Goal: Task Accomplishment & Management: Use online tool/utility

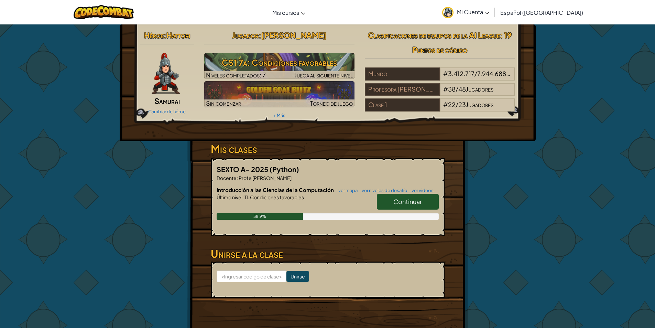
click at [423, 204] on link "Continuar" at bounding box center [408, 202] width 62 height 16
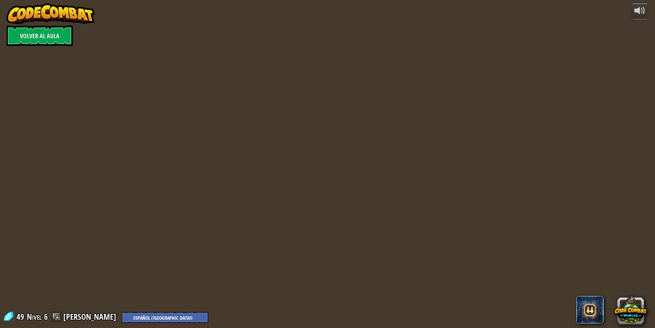
select select "es-419"
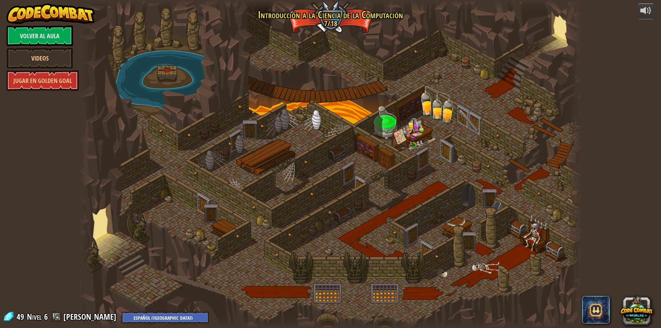
select select "es-419"
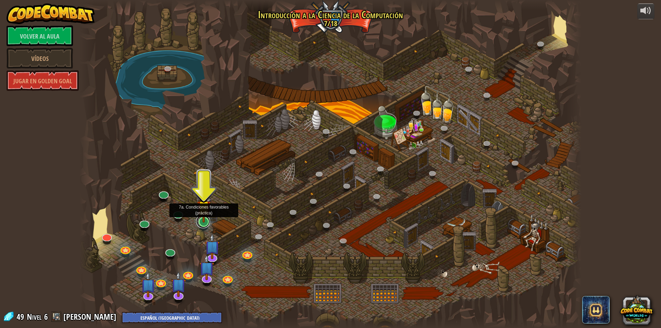
click at [201, 223] on link at bounding box center [203, 221] width 14 height 14
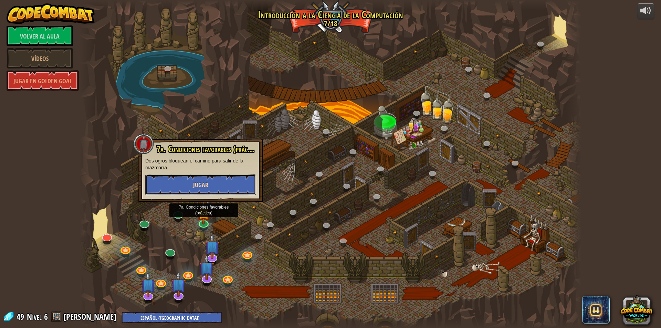
click at [222, 180] on button "Jugar" at bounding box center [200, 184] width 111 height 21
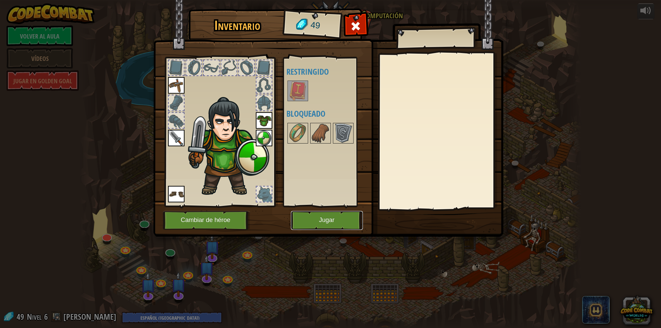
click at [315, 223] on button "Jugar" at bounding box center [327, 220] width 72 height 19
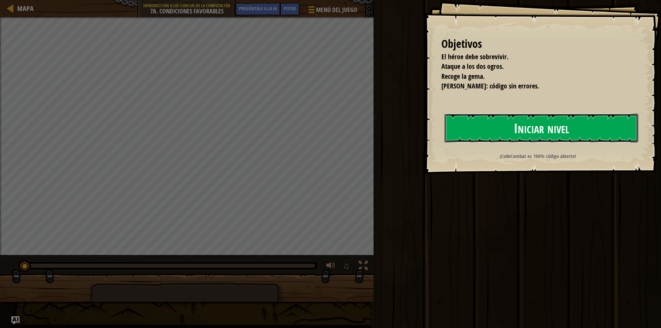
click at [530, 126] on font "Iniciar nivel" at bounding box center [540, 127] width 55 height 19
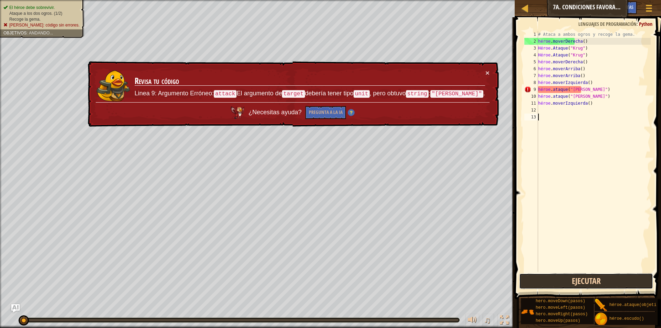
click at [587, 284] on button "Ejecutar" at bounding box center [586, 281] width 134 height 16
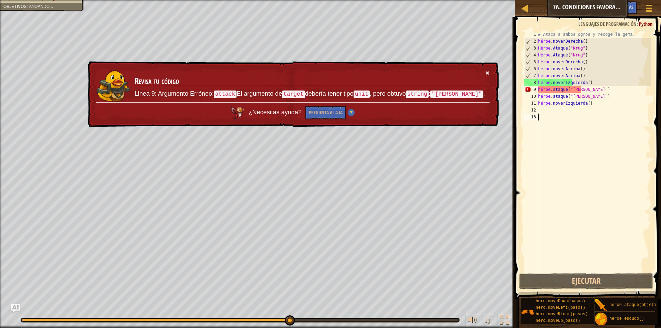
click at [487, 72] on font "×" at bounding box center [487, 73] width 4 height 8
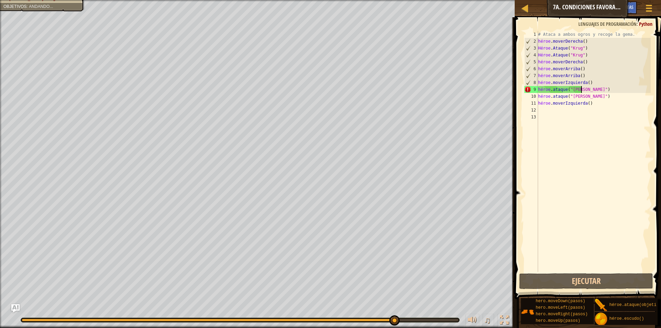
click at [591, 88] on div "# Ataca a ambos ogros y recoge la gema. héroe . moverDerecha ( ) Héroe . Ataque…" at bounding box center [593, 158] width 114 height 255
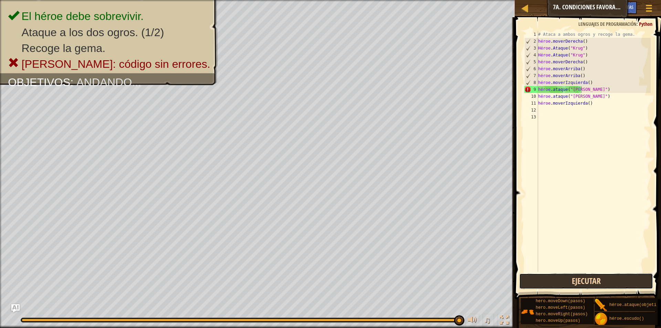
click at [594, 279] on button "Ejecutar" at bounding box center [586, 281] width 134 height 16
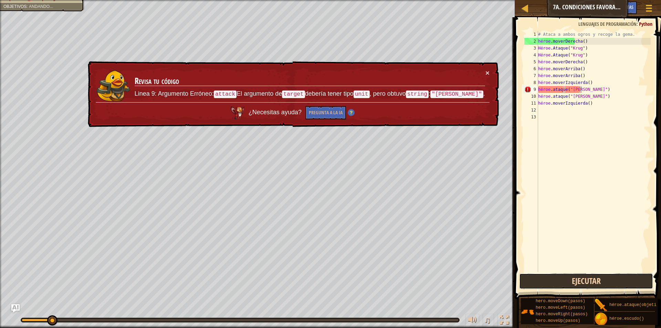
click at [593, 278] on button "Ejecutar" at bounding box center [586, 281] width 134 height 16
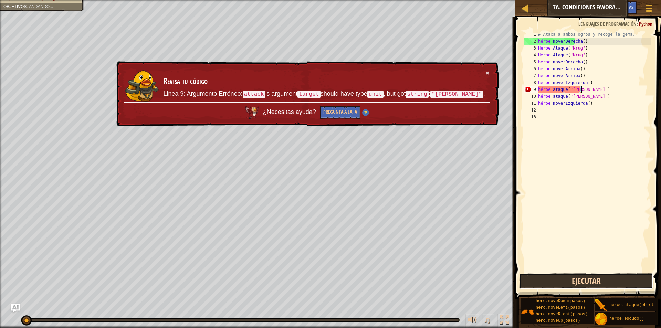
click at [593, 278] on button "Ejecutar" at bounding box center [586, 281] width 134 height 16
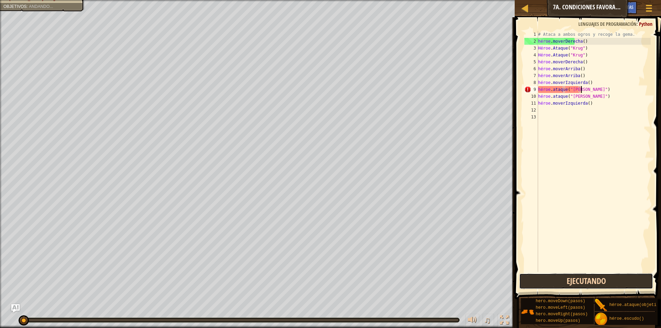
click at [593, 278] on button "Ejecutando" at bounding box center [586, 281] width 134 height 16
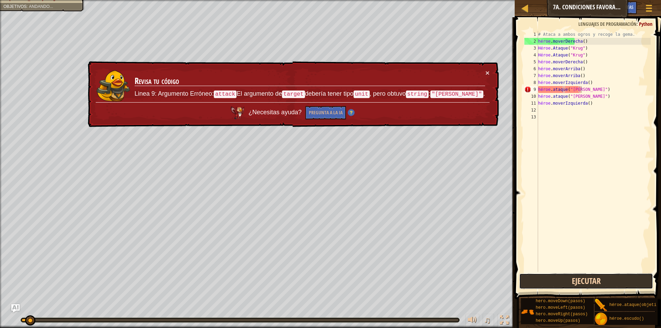
click at [593, 278] on button "Ejecutar" at bounding box center [586, 281] width 134 height 16
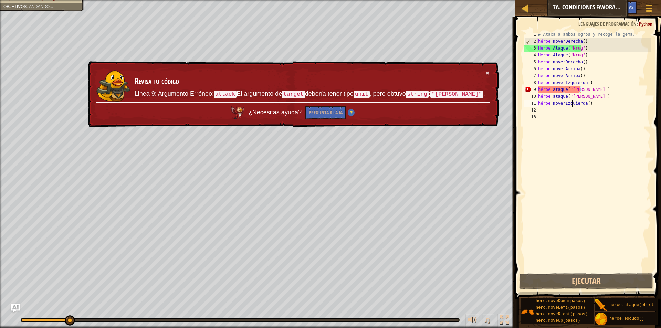
click at [600, 105] on div "# Ataca a ambos ogros y recoge la gema. héroe . moverDerecha ( ) Héroe . Ataque…" at bounding box center [593, 158] width 114 height 255
click at [591, 105] on div "# Ataca a ambos ogros y recoge la gema. héroe . moverDerecha ( ) Héroe . Ataque…" at bounding box center [593, 158] width 114 height 255
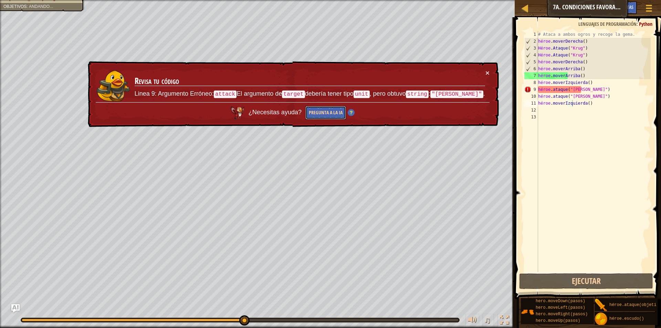
click at [328, 107] on button "Pregunta a la IA" at bounding box center [325, 113] width 41 height 14
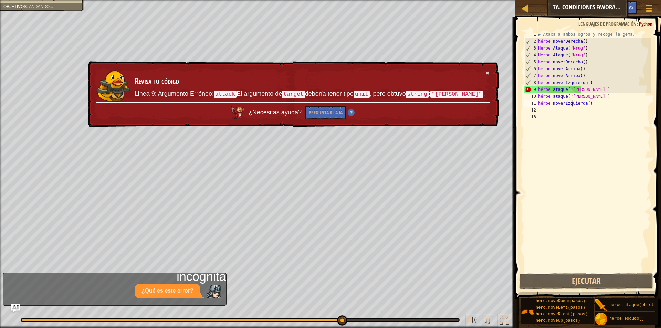
click at [490, 72] on div "× Revisa tu código Linea 9: Argumento Erróneo: attack El argumento de target de…" at bounding box center [292, 94] width 413 height 73
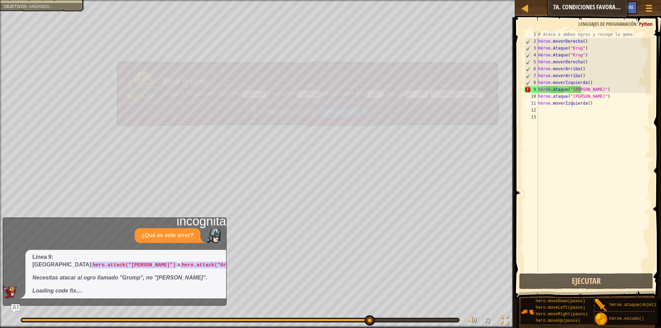
click at [485, 72] on button "×" at bounding box center [487, 72] width 4 height 7
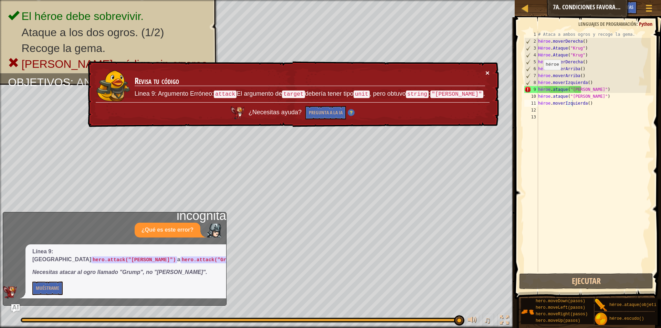
click at [486, 73] on font "×" at bounding box center [487, 74] width 4 height 8
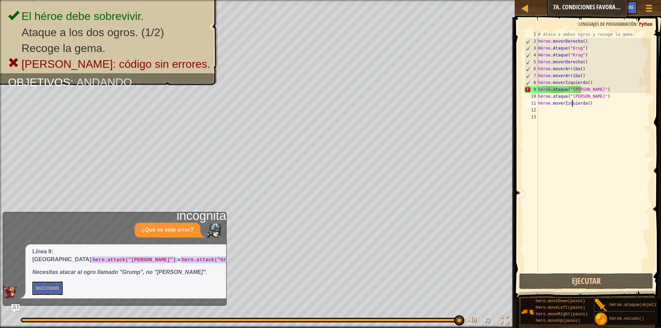
click at [587, 92] on div "# Ataca a ambos ogros y recoge la gema. héroe . moverDerecha ( ) Héroe . Ataque…" at bounding box center [593, 158] width 114 height 255
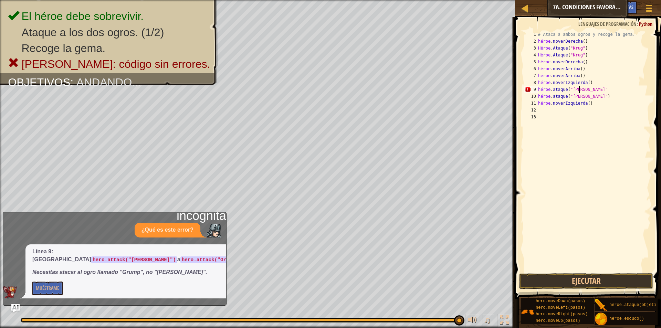
click at [594, 89] on div "# Ataca a ambos ogros y recoge la gema. héroe . moverDerecha ( ) Héroe . Ataque…" at bounding box center [593, 158] width 114 height 255
click at [587, 90] on div "# Ataca a ambos ogros y recoge la gema. héroe . moverDerecha ( ) Héroe . Ataque…" at bounding box center [593, 158] width 114 height 255
click at [587, 94] on div "# Ataca a ambos ogros y recoge la gema. héroe . moverDerecha ( ) Héroe . Ataque…" at bounding box center [593, 158] width 114 height 255
click at [587, 94] on div "# Ataca a ambos ogros y recoge la gema. héroe . moverDerecha ( ) Héroe . Ataque…" at bounding box center [593, 151] width 114 height 241
click at [586, 88] on div "# Ataca a ambos ogros y recoge la gema. héroe . moverDerecha ( ) Héroe . Ataque…" at bounding box center [593, 158] width 114 height 255
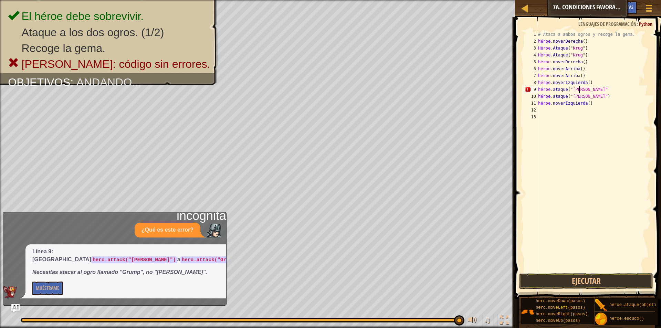
click at [586, 96] on div "# Ataca a ambos ogros y recoge la gema. héroe . moverDerecha ( ) Héroe . Ataque…" at bounding box center [593, 158] width 114 height 255
click at [587, 103] on div "# Ataca a ambos ogros y recoge la gema. héroe . moverDerecha ( ) Héroe . Ataque…" at bounding box center [593, 158] width 114 height 255
drag, startPoint x: 587, startPoint y: 100, endPoint x: 595, endPoint y: 95, distance: 9.4
click at [595, 95] on div "# Ataca a ambos ogros y recoge la gema. héroe . moverDerecha ( ) Héroe . Ataque…" at bounding box center [593, 158] width 114 height 255
click at [595, 95] on div "# Ataca a ambos ogros y recoge la gema. héroe . moverDerecha ( ) Héroe . Ataque…" at bounding box center [593, 151] width 114 height 241
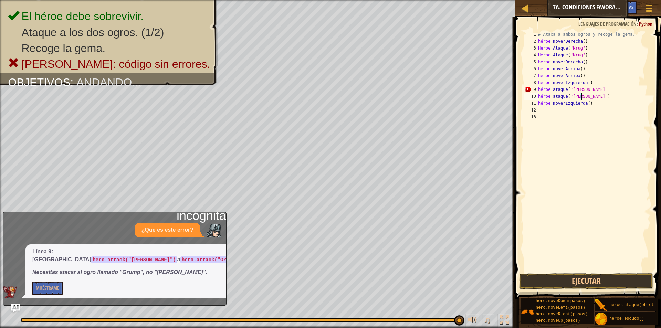
click at [595, 95] on div "# Ataca a ambos ogros y recoge la gema. héroe . moverDerecha ( ) Héroe . Ataque…" at bounding box center [593, 158] width 114 height 255
type textarea "hero.attack("[PERSON_NAME]") hero.moveLeft()"
click at [595, 95] on div "# Ataca a ambos ogros y recoge la gema. héroe . moverDerecha ( ) Héroe . Ataque…" at bounding box center [593, 158] width 114 height 255
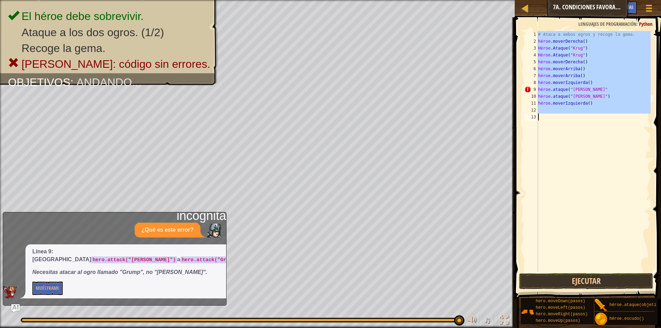
click at [595, 95] on div "# Ataca a ambos ogros y recoge la gema. héroe . moverDerecha ( ) Héroe . Ataque…" at bounding box center [593, 158] width 114 height 255
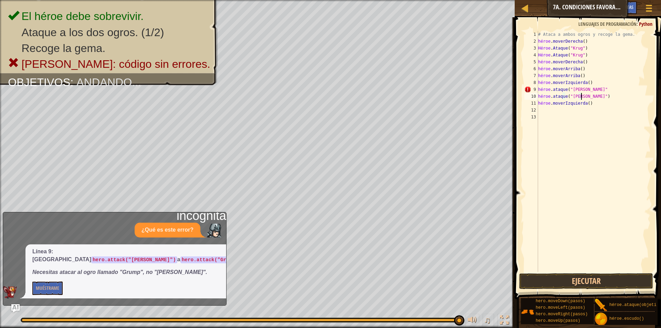
click at [595, 95] on div "# Ataca a ambos ogros y recoge la gema. héroe . moverDerecha ( ) Héroe . Ataque…" at bounding box center [593, 158] width 114 height 255
click at [585, 97] on div "# Ataca a ambos ogros y recoge la gema. héroe . moverDerecha ( ) Héroe . Ataque…" at bounding box center [593, 158] width 114 height 255
drag, startPoint x: 585, startPoint y: 97, endPoint x: 573, endPoint y: 97, distance: 12.4
click at [573, 97] on div "# Ataca a ambos ogros y recoge la gema. héroe . moverDerecha ( ) Héroe . Ataque…" at bounding box center [593, 158] width 114 height 255
click at [580, 105] on div "# Ataca a ambos ogros y recoge la gema. héroe . moverDerecha ( ) Héroe . Ataque…" at bounding box center [593, 158] width 114 height 255
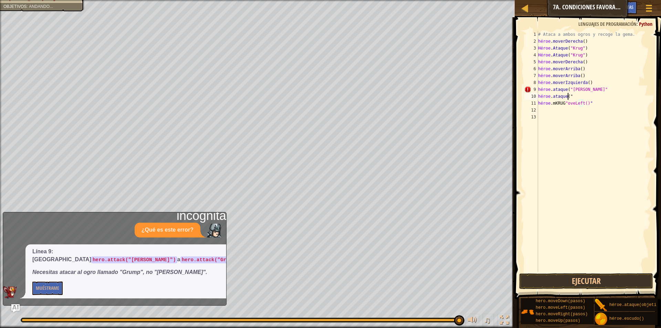
click at [582, 94] on div "# Ataca a ambos ogros y recoge la gema. héroe . moverDerecha ( ) Héroe . Ataque…" at bounding box center [593, 158] width 114 height 255
click at [579, 96] on div "# Ataca a ambos ogros y recoge la gema. héroe . moverDerecha ( ) Héroe . Ataque…" at bounding box center [593, 151] width 114 height 241
click at [579, 96] on div "# Ataca a ambos ogros y recoge la gema. héroe . moverDerecha ( ) Héroe . Ataque…" at bounding box center [593, 158] width 114 height 255
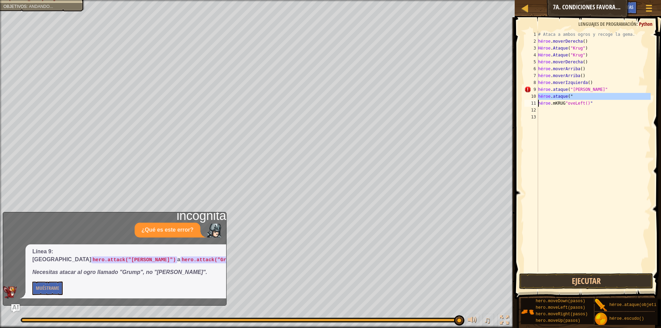
click at [579, 96] on div "# Ataca a ambos ogros y recoge la gema. héroe . moverDerecha ( ) Héroe . Ataque…" at bounding box center [593, 151] width 114 height 241
type textarea "hero.attack(""
click at [558, 178] on div "# Ataca a ambos ogros y recoge la gema. héroe . moverDerecha ( ) Héroe . Ataque…" at bounding box center [593, 158] width 114 height 255
click at [600, 92] on div "# Ataca a ambos ogros y recoge la gema. héroe . moverDerecha ( ) Héroe . Ataque…" at bounding box center [593, 158] width 114 height 255
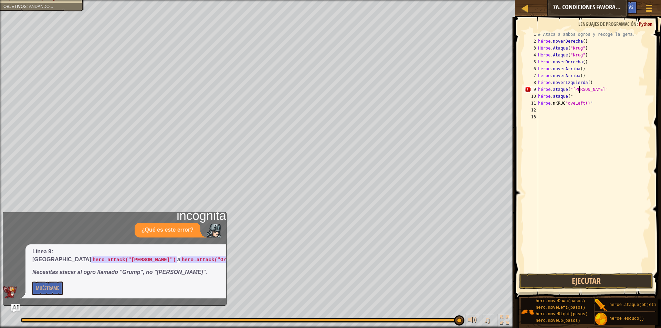
click at [600, 99] on div "# Ataca a ambos ogros y recoge la gema. héroe . moverDerecha ( ) Héroe . Ataque…" at bounding box center [593, 158] width 114 height 255
click at [582, 92] on div "# Ataca a ambos ogros y recoge la gema. héroe . moverDerecha ( ) Héroe . Ataque…" at bounding box center [593, 158] width 114 height 255
click at [582, 97] on div "# Ataca a ambos ogros y recoge la gema. héroe . moverDerecha ( ) Héroe . Ataque…" at bounding box center [593, 158] width 114 height 255
click at [579, 89] on div "# Ataca a ambos ogros y recoge la gema. héroe . moverDerecha ( ) Héroe . Ataque…" at bounding box center [593, 158] width 114 height 255
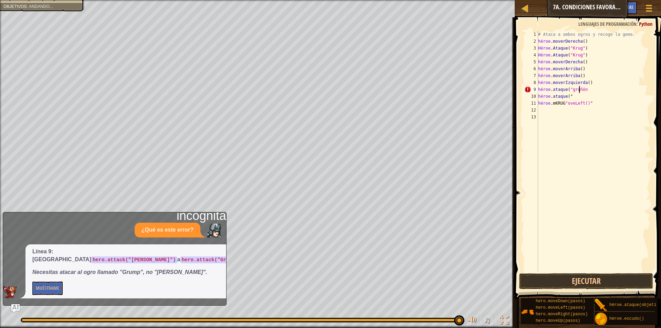
click at [606, 88] on div "# Ataca a ambos ogros y recoge la gema. héroe . moverDerecha ( ) Héroe . Ataque…" at bounding box center [593, 158] width 114 height 255
click at [554, 281] on button "Ejecutar" at bounding box center [586, 281] width 134 height 16
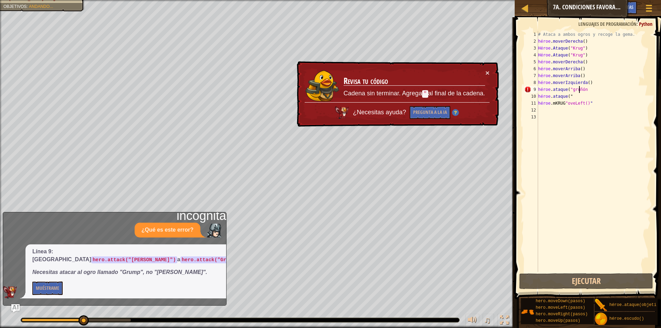
click at [611, 89] on div "# Ataca a ambos ogros y recoge la gema. héroe . moverDerecha ( ) Héroe . Ataque…" at bounding box center [593, 158] width 114 height 255
drag, startPoint x: 422, startPoint y: 93, endPoint x: 525, endPoint y: 111, distance: 104.4
click at [525, 111] on div "Mapa Introducción a las Ciencias de la Computación 7a. Condiciones favorables M…" at bounding box center [330, 164] width 661 height 328
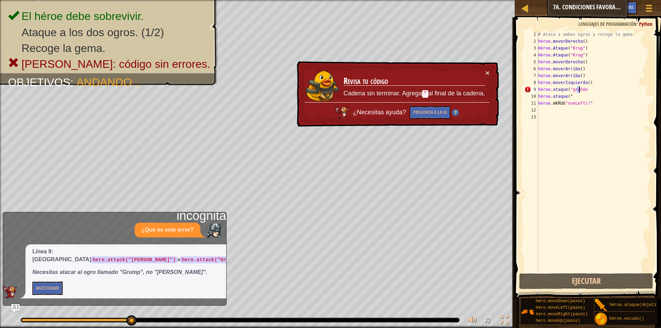
drag, startPoint x: 576, startPoint y: 88, endPoint x: 580, endPoint y: 90, distance: 4.4
click at [580, 90] on div "# Ataca a ambos ogros y recoge la gema. héroe . moverDerecha ( ) Héroe . Ataque…" at bounding box center [593, 158] width 114 height 255
click at [604, 89] on div "# Ataca a ambos ogros y recoge la gema. héroe . moverDerecha ( ) Héroe . Ataque…" at bounding box center [593, 151] width 114 height 241
paste textarea "p"
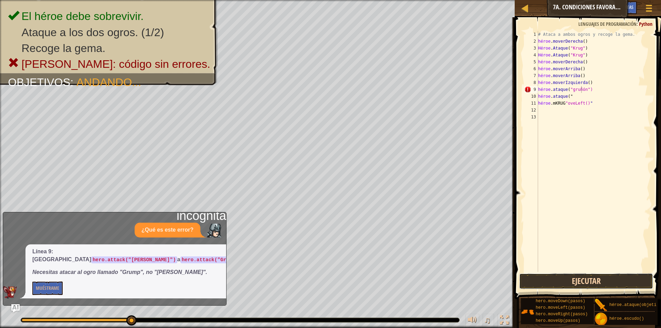
click at [572, 283] on button "Ejecutar" at bounding box center [586, 281] width 134 height 16
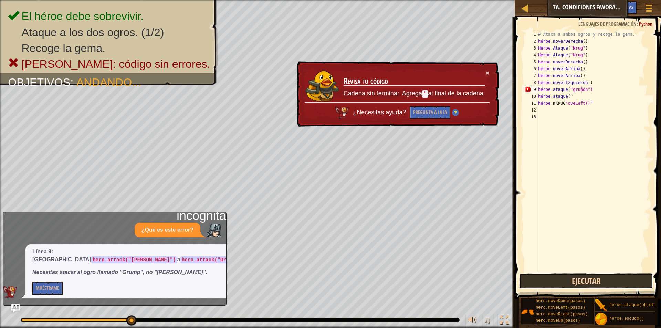
click at [545, 286] on button "Ejecutar" at bounding box center [586, 281] width 134 height 16
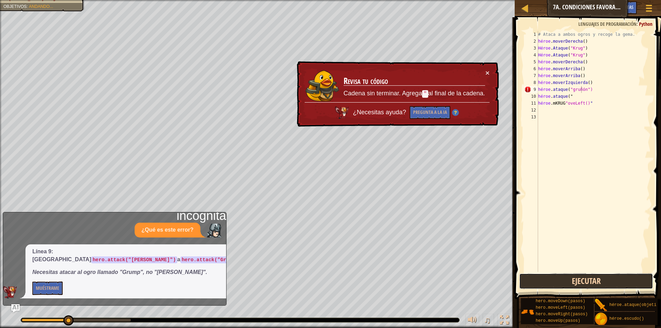
click at [545, 286] on button "Ejecutar" at bounding box center [586, 281] width 134 height 16
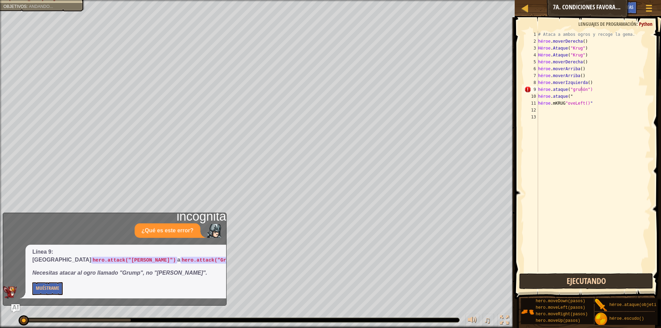
click at [545, 286] on button "Ejecutando" at bounding box center [586, 281] width 134 height 16
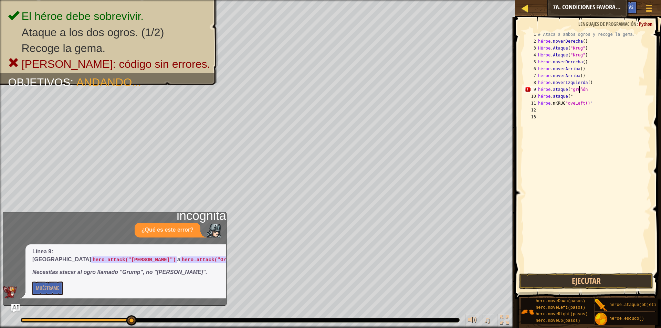
type textarea "hero.attack("Grump"
click at [524, 6] on div at bounding box center [524, 8] width 9 height 9
select select "es-419"
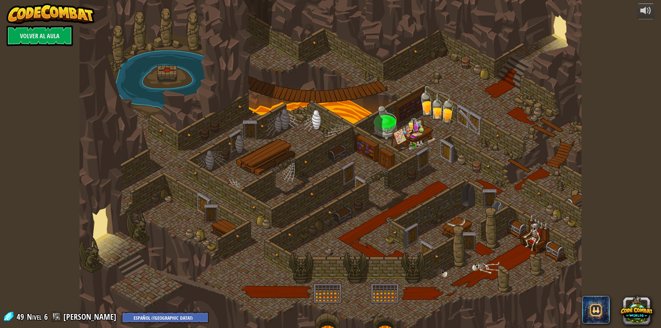
select select "es-419"
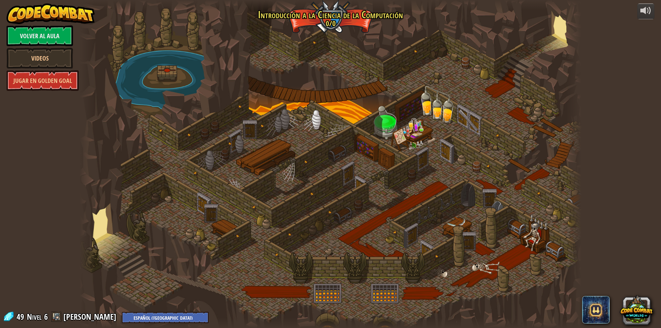
select select "es-419"
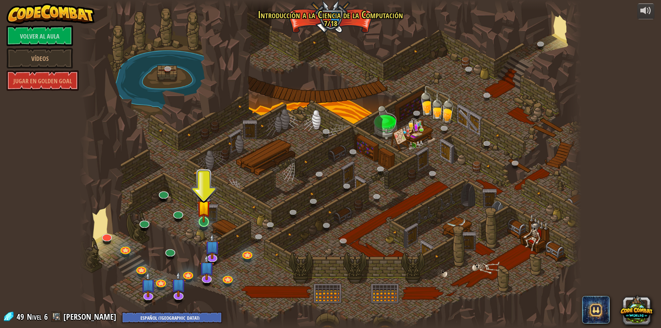
click at [202, 221] on img at bounding box center [203, 207] width 13 height 31
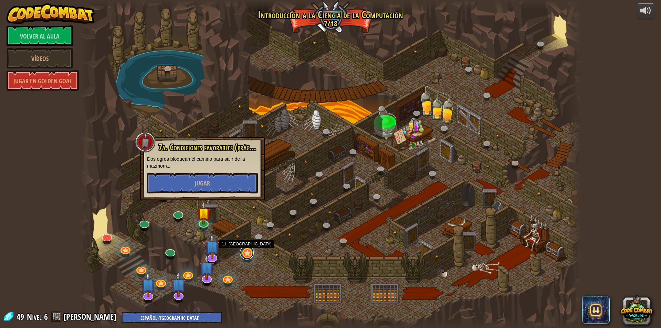
click at [247, 259] on div "25. Puertas de Kithgard (Bloqueado) Escapa de las mazmorras de Kithgard y evita…" at bounding box center [330, 164] width 502 height 328
click at [249, 253] on link at bounding box center [247, 253] width 14 height 14
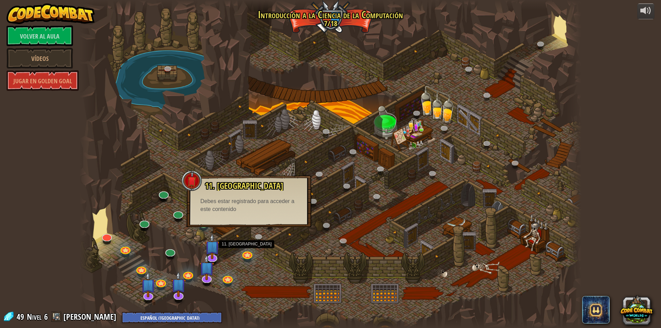
click at [276, 265] on div at bounding box center [330, 164] width 502 height 328
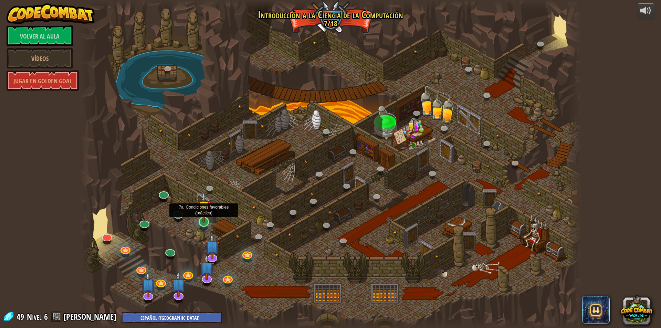
click at [202, 222] on img at bounding box center [203, 207] width 13 height 31
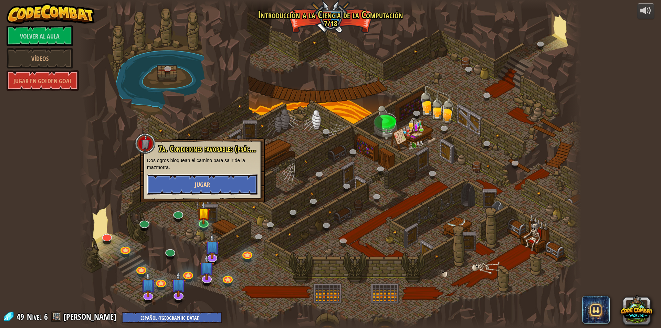
click at [196, 183] on font "Jugar" at bounding box center [202, 184] width 15 height 9
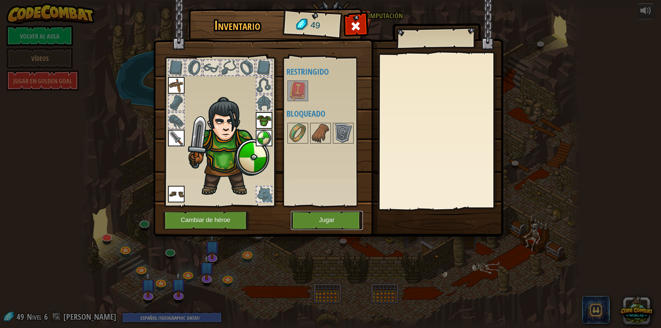
click at [308, 221] on button "Jugar" at bounding box center [327, 220] width 72 height 19
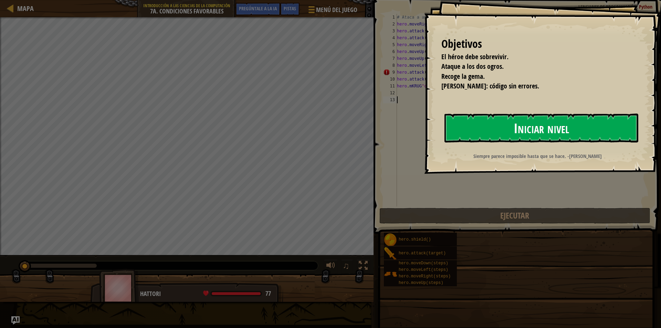
click at [542, 137] on font "Iniciar nivel" at bounding box center [540, 127] width 55 height 19
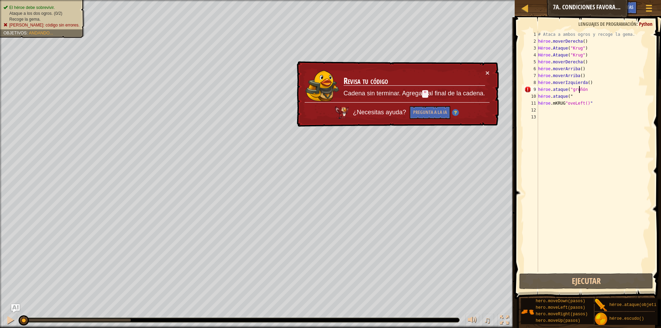
click at [594, 91] on div "# Ataca a ambos ogros y recoge la gema. héroe . moverDerecha ( ) Héroe . Ataque…" at bounding box center [593, 158] width 114 height 255
click at [577, 89] on div "# Ataca a ambos ogros y recoge la gema. héroe . moverDerecha ( ) Héroe . Ataque…" at bounding box center [593, 158] width 114 height 255
click at [577, 89] on div "# Ataca a ambos ogros y recoge la gema. héroe . moverDerecha ( ) Héroe . Ataque…" at bounding box center [593, 151] width 114 height 241
click at [577, 89] on div "# Ataca a ambos ogros y recoge la gema. héroe . moverDerecha ( ) Héroe . Ataque…" at bounding box center [593, 158] width 114 height 255
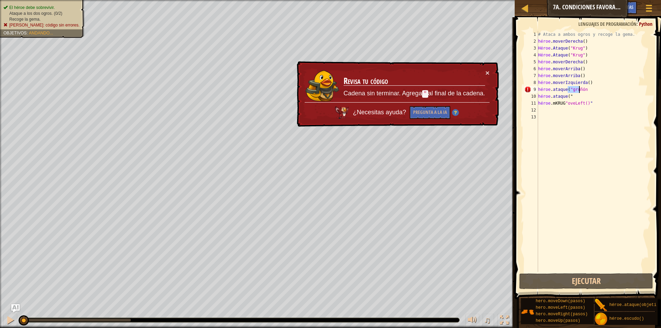
click at [577, 89] on div "# Ataca a ambos ogros y recoge la gema. héroe . moverDerecha ( ) Héroe . Ataque…" at bounding box center [593, 158] width 114 height 255
type textarea "hero.attack("Grump hero.attack(""
click at [579, 119] on div "# Ataca a ambos ogros y recoge la gema. héroe . moverDerecha ( ) Héroe . Ataque…" at bounding box center [593, 158] width 114 height 255
click at [577, 92] on div "# Ataca a ambos ogros y recoge la gema. héroe . moverDerecha ( ) Héroe . Ataque…" at bounding box center [593, 158] width 114 height 255
click at [600, 90] on div "# Ataca a ambos ogros y recoge la gema. héroe . moverDerecha ( ) Héroe . Ataque…" at bounding box center [593, 151] width 114 height 241
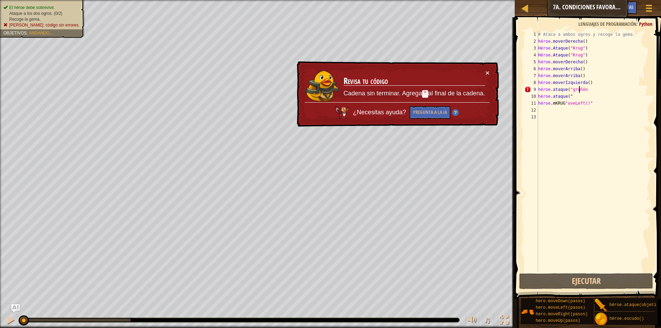
paste textarea "p"
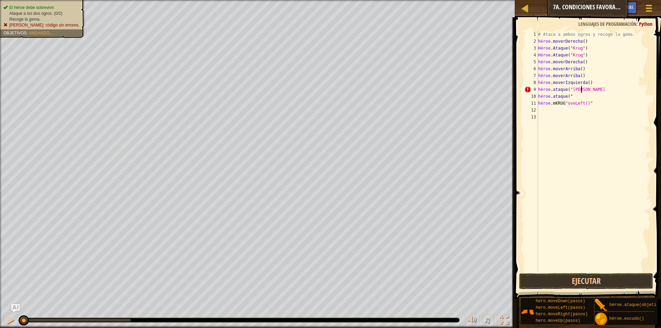
click at [588, 89] on div "# Ataca a ambos ogros y recoge la gema. héroe . moverDerecha ( ) Héroe . Ataque…" at bounding box center [593, 158] width 114 height 255
click at [592, 93] on div "# Ataca a ambos ogros y recoge la gema. héroe . moverDerecha ( ) Héroe . Ataque…" at bounding box center [593, 158] width 114 height 255
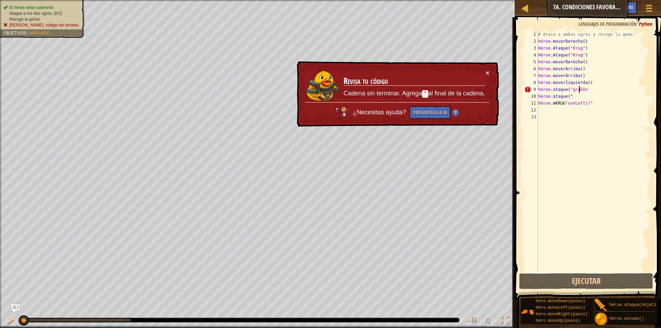
click at [601, 88] on div "# Ataca a ambos ogros y recoge la gema. héroe . moverDerecha ( ) Héroe . Ataque…" at bounding box center [593, 158] width 114 height 255
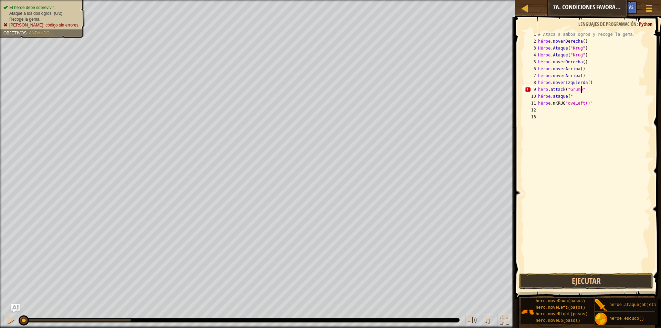
scroll to position [3, 3]
click at [579, 283] on button "Ejecutar" at bounding box center [586, 281] width 134 height 16
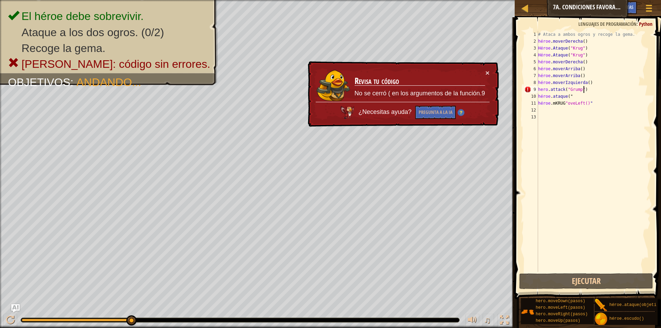
scroll to position [3, 3]
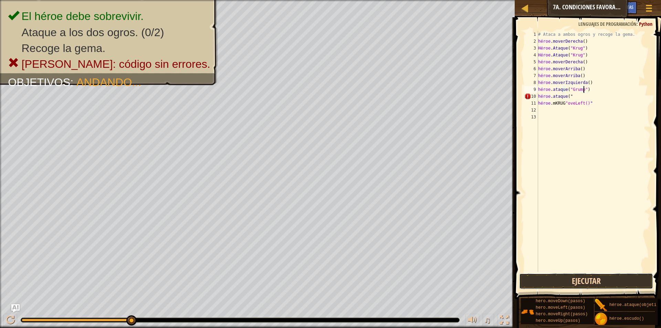
click at [582, 279] on button "Ejecutar" at bounding box center [586, 281] width 134 height 16
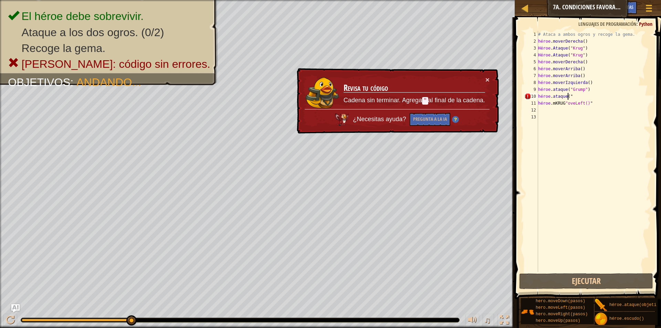
click at [581, 96] on div "# Ataca a ambos ogros y recoge la gema. héroe . moverDerecha ( ) Héroe . Ataque…" at bounding box center [593, 158] width 114 height 255
click at [581, 96] on div "# Ataca a ambos ogros y recoge la gema. héroe . moverDerecha ( ) Héroe . Ataque…" at bounding box center [593, 151] width 114 height 241
click at [581, 96] on div "# Ataca a ambos ogros y recoge la gema. héroe . moverDerecha ( ) Héroe . Ataque…" at bounding box center [593, 158] width 114 height 255
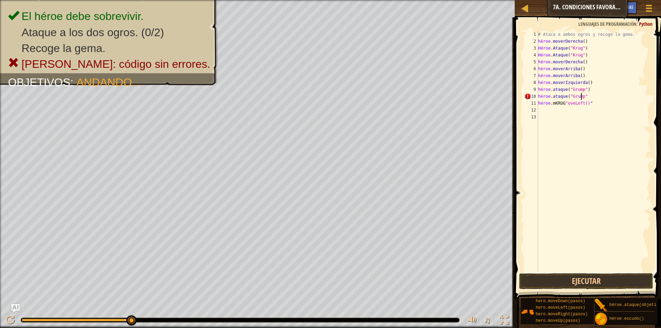
scroll to position [3, 3]
type textarea "hero.attack("Grump")"
click at [571, 278] on button "Ejecutar" at bounding box center [586, 281] width 134 height 16
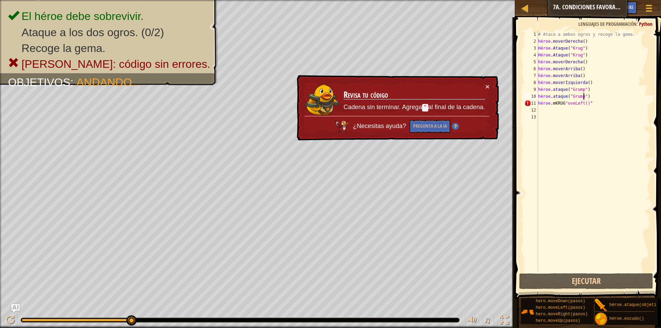
click at [594, 119] on div "# Ataca a ambos ogros y recoge la gema. héroe . moverDerecha ( ) Héroe . Ataque…" at bounding box center [593, 158] width 114 height 255
click at [570, 105] on div "# Ataca a ambos ogros y recoge la gema. héroe . moverDerecha ( ) Héroe . Ataque…" at bounding box center [593, 158] width 114 height 255
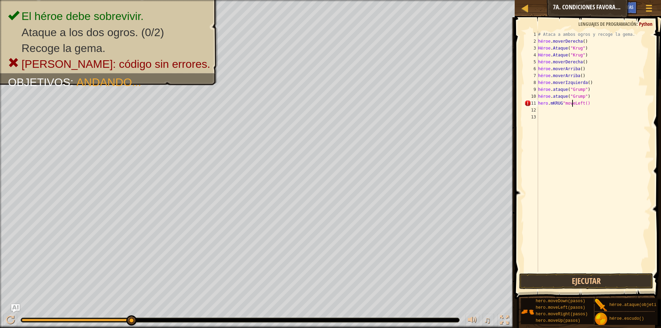
scroll to position [3, 3]
click at [578, 281] on button "Ejecutar" at bounding box center [586, 281] width 134 height 16
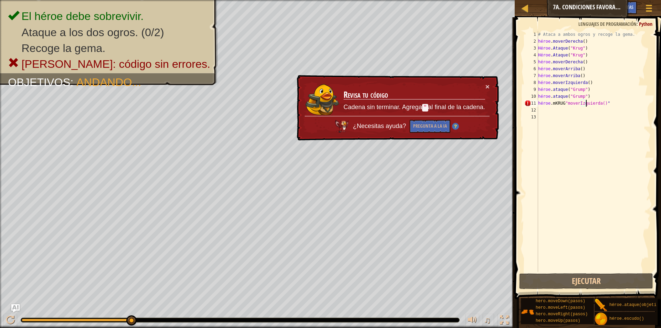
click at [603, 104] on div "# Ataca a ambos ogros y recoge la gema. héroe . moverDerecha ( ) Héroe . Ataque…" at bounding box center [593, 158] width 114 height 255
click at [606, 105] on div "# Ataca a ambos ogros y recoge la gema. héroe . moverDerecha ( ) Héroe . Ataque…" at bounding box center [593, 158] width 114 height 255
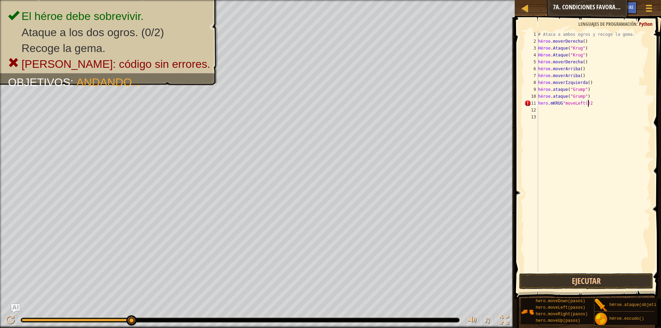
scroll to position [3, 4]
click at [614, 104] on div "# Ataca a ambos ogros y recoge la gema. héroe . moverDerecha ( ) Héroe . Ataque…" at bounding box center [593, 158] width 114 height 255
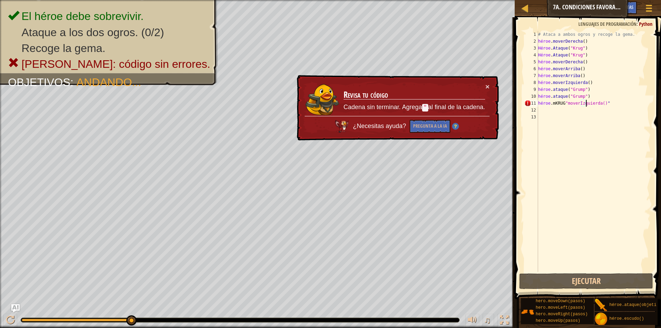
click at [565, 102] on div "# Ataca a ambos ogros y recoge la gema. héroe . moverDerecha ( ) Héroe . Ataque…" at bounding box center [593, 158] width 114 height 255
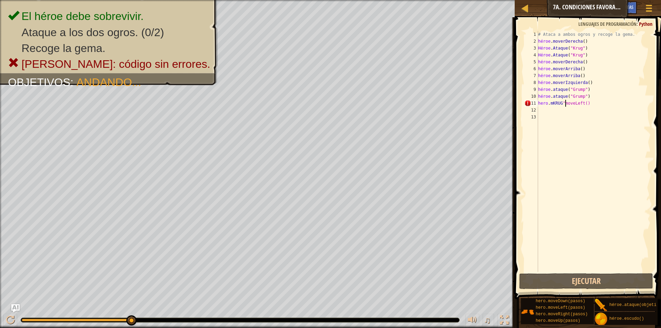
scroll to position [3, 2]
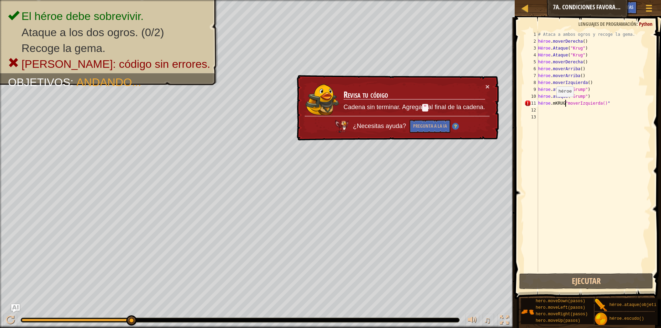
click at [552, 104] on div "# Ataca a ambos ogros y recoge la gema. héroe . moverDerecha ( ) Héroe . Ataque…" at bounding box center [593, 158] width 114 height 255
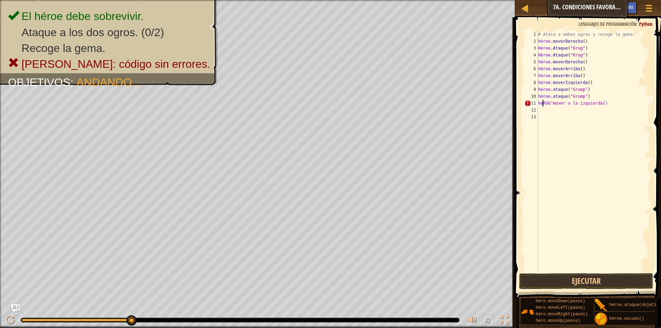
scroll to position [3, 1]
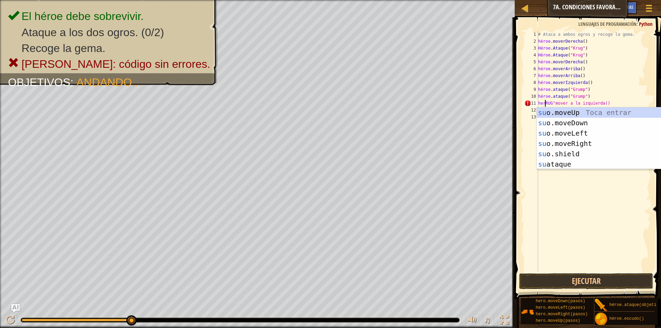
type textarea "herrRUG"moveLeft()"
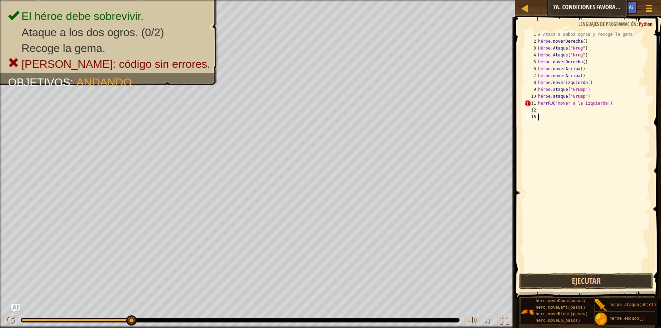
click at [566, 143] on div "# Ataca a ambos ogros y recoge la gema. héroe . moverDerecha ( ) Héroe . Ataque…" at bounding box center [593, 158] width 114 height 255
click at [553, 102] on div "# Ataca a ambos ogros y recoge la gema. héroe . moverDerecha ( ) Héroe . Ataque…" at bounding box center [593, 158] width 114 height 255
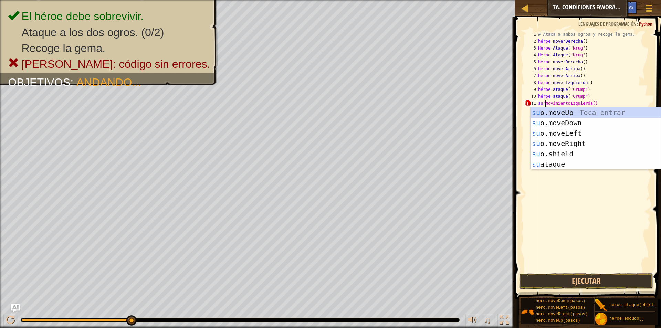
scroll to position [3, 1]
type textarea "hero"moveLeft()"
click at [616, 284] on button "Ejecutar" at bounding box center [586, 281] width 134 height 16
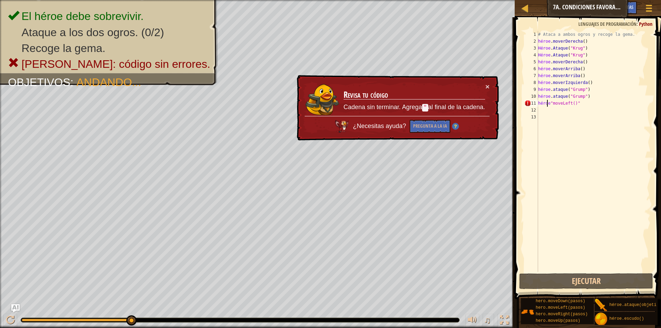
click at [575, 102] on div "# Ataca a ambos ogros y recoge la gema. héroe . moverDerecha ( ) Héroe . Ataque…" at bounding box center [593, 158] width 114 height 255
click at [574, 107] on div "# Ataca a ambos ogros y recoge la gema. héroe . moverDerecha ( ) Héroe . Ataque…" at bounding box center [593, 158] width 114 height 255
click at [575, 103] on div "# Ataca a ambos ogros y recoge la gema. héroe . moverDerecha ( ) Héroe . Ataque…" at bounding box center [593, 158] width 114 height 255
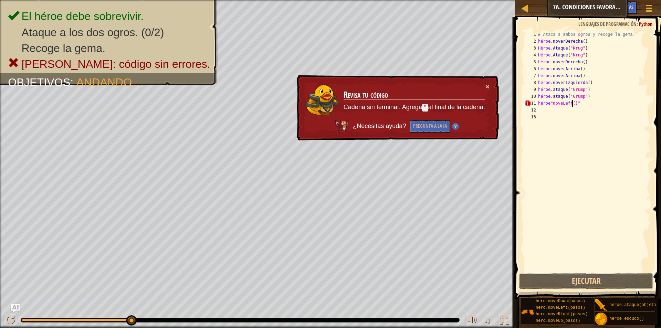
type textarea "hero"moveLeft()"
click at [575, 103] on div "# Ataca a ambos ogros y recoge la gema. héroe . moverDerecha ( ) Héroe . Ataque…" at bounding box center [593, 158] width 114 height 255
click at [578, 107] on div "# Ataca a ambos ogros y recoge la gema. héroe . moverDerecha ( ) Héroe . Ataque…" at bounding box center [593, 158] width 114 height 255
click at [580, 106] on div "# Ataca a ambos ogros y recoge la gema. héroe . moverDerecha ( ) Héroe . Ataque…" at bounding box center [593, 158] width 114 height 255
type textarea "hero"moveLeft()"
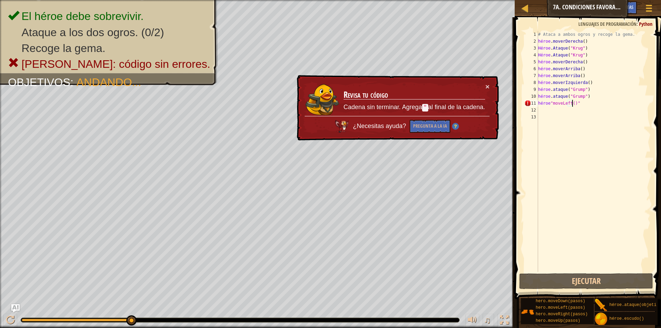
click at [580, 106] on div "# Ataca a ambos ogros y recoge la gema. héroe . moverDerecha ( ) Héroe . Ataque…" at bounding box center [593, 158] width 114 height 255
click at [586, 157] on div "# Ataca a ambos ogros y recoge la gema. héroe . moverDerecha ( ) Héroe . Ataque…" at bounding box center [593, 158] width 114 height 255
click at [586, 154] on div "# Ataca a ambos ogros y recoge la gema. héroe . moverDerecha ( ) Héroe . Ataque…" at bounding box center [593, 158] width 114 height 255
click at [584, 280] on button "Ejecutar" at bounding box center [586, 281] width 134 height 16
click at [583, 279] on button "Ejecutar" at bounding box center [586, 281] width 134 height 16
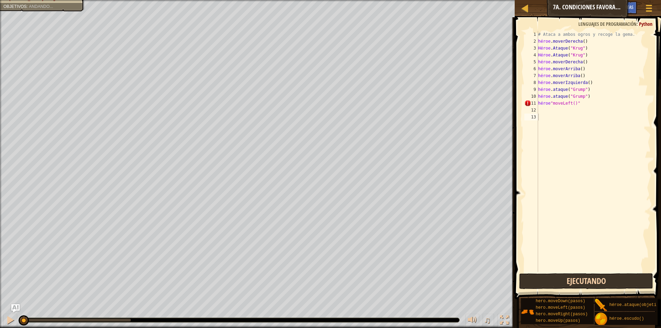
click at [583, 279] on button "Ejecutando" at bounding box center [586, 281] width 134 height 16
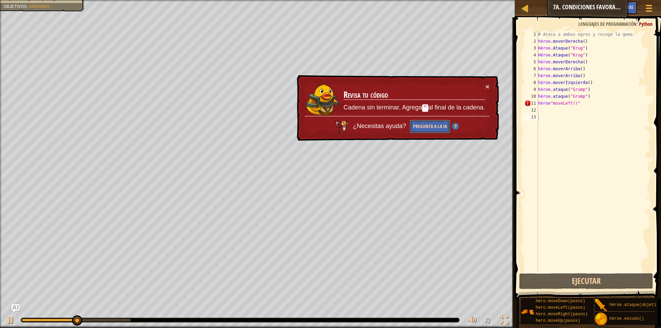
click at [435, 127] on font "Pregunta a la IA" at bounding box center [430, 126] width 34 height 7
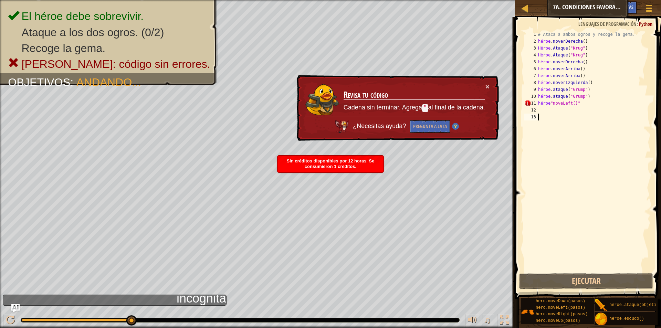
click at [490, 87] on div "× Revisa tu código Cadena sin terminar. Agrega " al final de la cadena. ¿Necesi…" at bounding box center [397, 107] width 204 height 67
click at [489, 88] on font "×" at bounding box center [487, 87] width 4 height 8
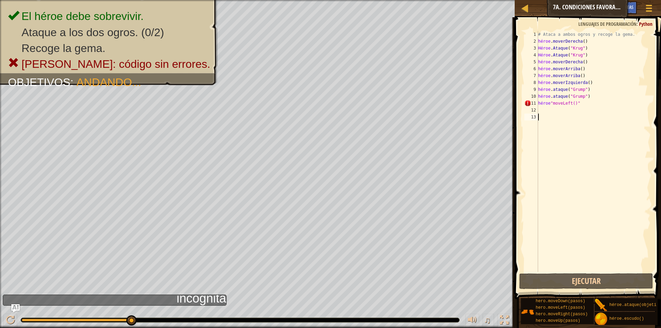
click at [550, 106] on div "# Ataca a ambos ogros y recoge la gema. héroe . moverDerecha ( ) Héroe . Ataque…" at bounding box center [593, 158] width 114 height 255
type textarea "hero".moveLeft()"
click at [565, 289] on button "Ejecutar" at bounding box center [586, 281] width 134 height 16
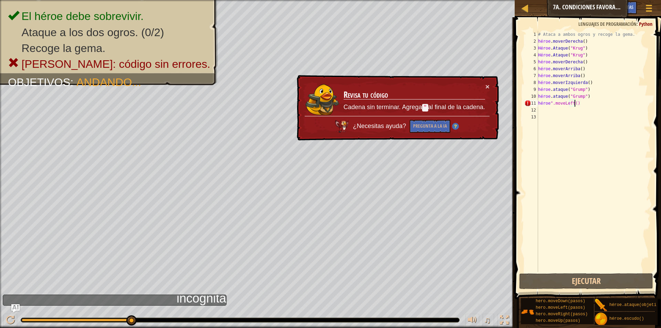
click at [577, 101] on div "# Ataca a ambos ogros y recoge la gema. héroe . moverDerecha ( ) Héroe . Ataque…" at bounding box center [593, 158] width 114 height 255
click at [573, 129] on div "# Ataca a ambos ogros y recoge la gema. héroe . moverDerecha ( ) Héroe . Ataque…" at bounding box center [593, 158] width 114 height 255
click at [579, 102] on div "# Ataca a ambos ogros y recoge la gema. héroe . moverDerecha ( ) Héroe . Ataque…" at bounding box center [593, 158] width 114 height 255
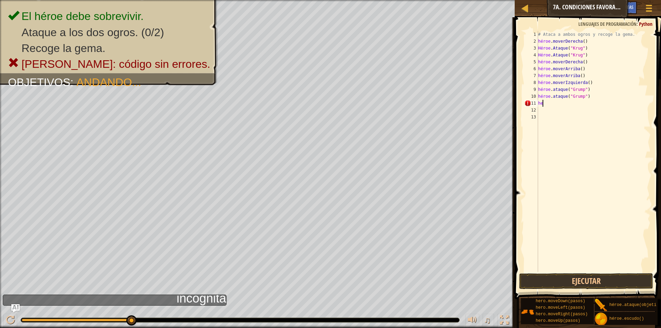
type textarea "h"
click at [576, 282] on button "Ejecutar" at bounding box center [586, 281] width 134 height 16
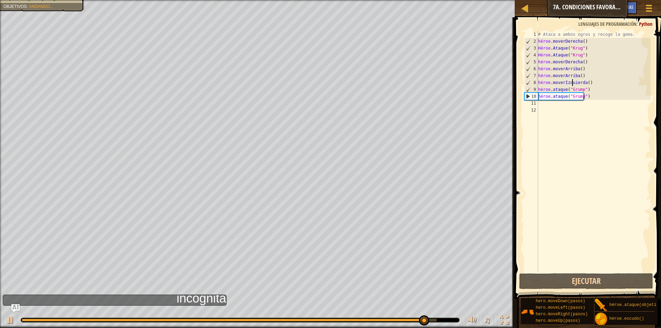
drag, startPoint x: 601, startPoint y: 80, endPoint x: 575, endPoint y: 80, distance: 25.8
click at [575, 80] on div "# Ataca a ambos ogros y recoge la gema. héroe . moverDerecha ( ) Héroe . Ataque…" at bounding box center [593, 158] width 114 height 255
type textarea "hero.moveLeft()"
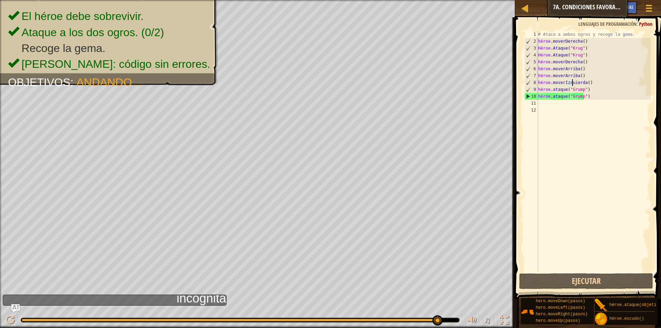
click at [599, 83] on div "# Ataca a ambos ogros y recoge la gema. héroe . moverDerecha ( ) Héroe . Ataque…" at bounding box center [593, 158] width 114 height 255
click at [579, 132] on div "# Ataca a ambos ogros y recoge la gema. héroe . moverDerecha ( ) Héroe . Ataque…" at bounding box center [593, 158] width 114 height 255
click at [598, 135] on div "# Ataca a ambos ogros y recoge la gema. héroe . moverDerecha ( ) Héroe . Ataque…" at bounding box center [593, 158] width 114 height 255
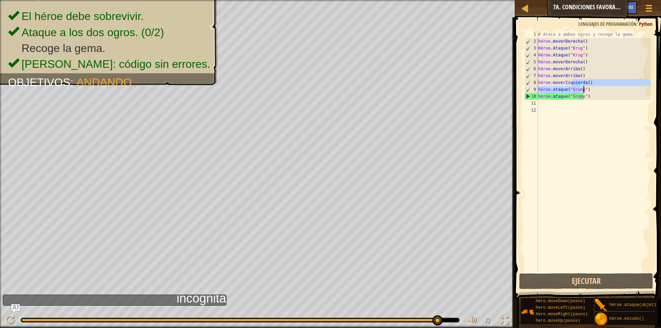
drag, startPoint x: 599, startPoint y: 82, endPoint x: 603, endPoint y: 89, distance: 9.3
click at [603, 89] on div "# Ataca a ambos ogros y recoge la gema. héroe . moverDerecha ( ) Héroe . Ataque…" at bounding box center [593, 158] width 114 height 255
type textarea "hero.moveLeft() hero.attack("Grump")"
click at [599, 164] on div "# Ataca a ambos ogros y recoge la gema. héroe . moverDerecha ( ) Héroe . Ataque…" at bounding box center [593, 158] width 114 height 255
drag, startPoint x: 597, startPoint y: 83, endPoint x: 566, endPoint y: 82, distance: 31.3
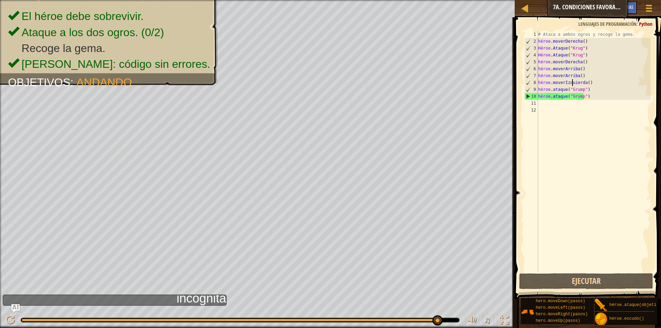
click at [566, 82] on div "# Ataca a ambos ogros y recoge la gema. héroe . moverDerecha ( ) Héroe . Ataque…" at bounding box center [593, 158] width 114 height 255
type textarea "hero.moveLeft()"
drag, startPoint x: 560, startPoint y: 127, endPoint x: 557, endPoint y: 92, distance: 35.2
click at [560, 126] on div "# Ataca a ambos ogros y recoge la gema. héroe . moverDerecha ( ) Héroe . Ataque…" at bounding box center [593, 158] width 114 height 255
drag, startPoint x: 537, startPoint y: 81, endPoint x: 543, endPoint y: 82, distance: 5.6
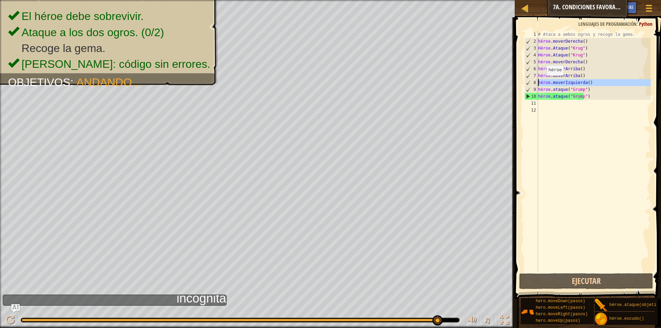
click at [543, 82] on div "1 2 3 4 5 6 7 8 9 10 11 12 # Ataca a ambos ogros y recoge la gema. héroe . move…" at bounding box center [587, 151] width 128 height 241
type textarea "hero.moveLeft() hero.attack("Grump")"
click at [539, 103] on div "# Ataca a ambos ogros y recoge la gema. héroe . moverDerecha ( ) Héroe . Ataque…" at bounding box center [593, 158] width 114 height 255
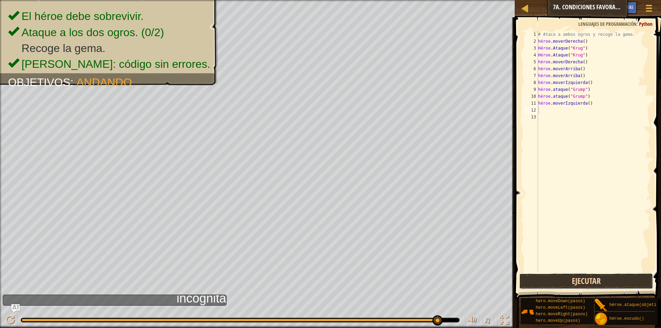
drag, startPoint x: 605, startPoint y: 283, endPoint x: 598, endPoint y: 280, distance: 8.6
click at [603, 282] on button "Ejecutar" at bounding box center [586, 281] width 134 height 16
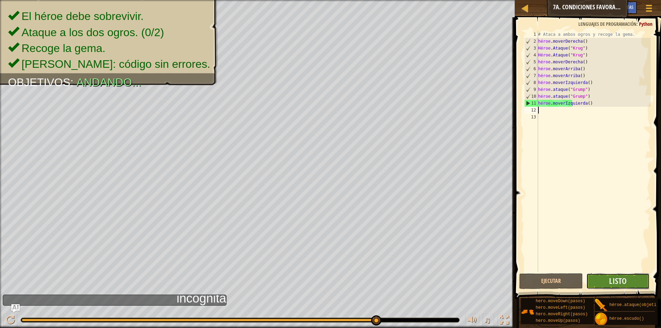
click at [630, 278] on button "Listo" at bounding box center [617, 281] width 63 height 16
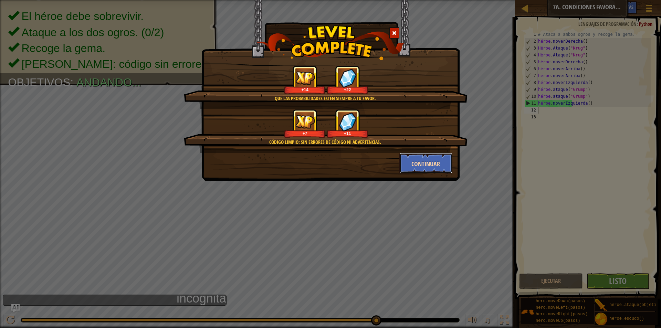
click at [410, 159] on button "Continuar" at bounding box center [425, 163] width 53 height 21
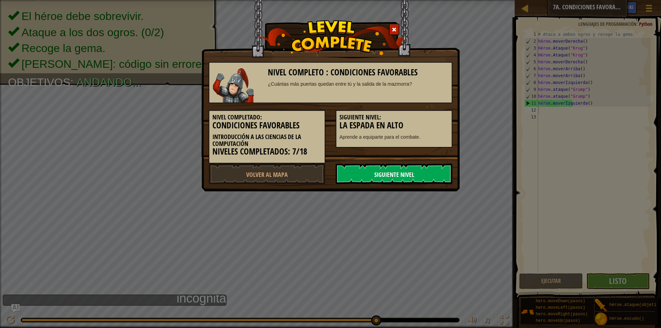
click at [432, 174] on link "Siguiente nivel" at bounding box center [393, 173] width 117 height 21
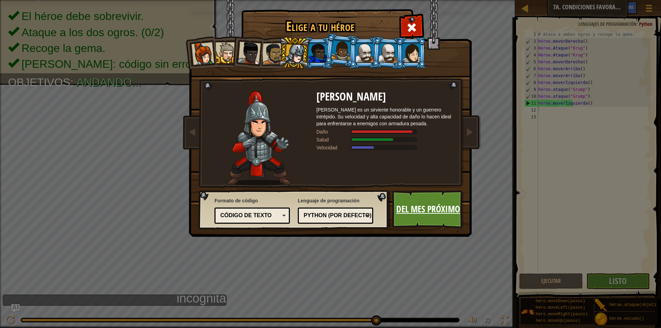
click at [457, 200] on link "Del mes próximo" at bounding box center [428, 209] width 72 height 38
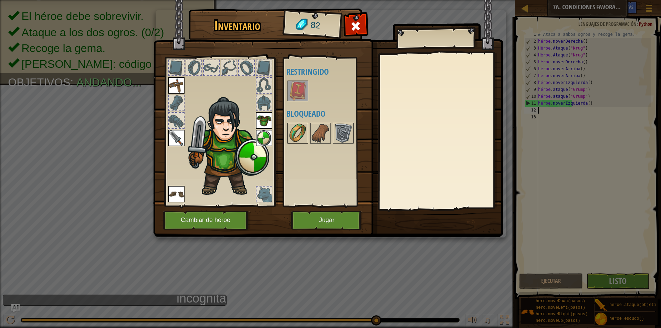
click at [290, 125] on img at bounding box center [297, 133] width 19 height 19
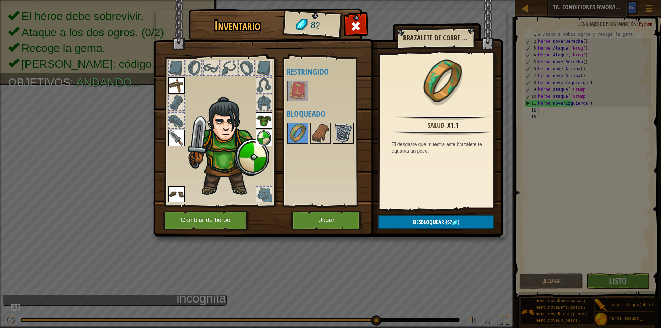
click at [334, 135] on img at bounding box center [342, 133] width 19 height 19
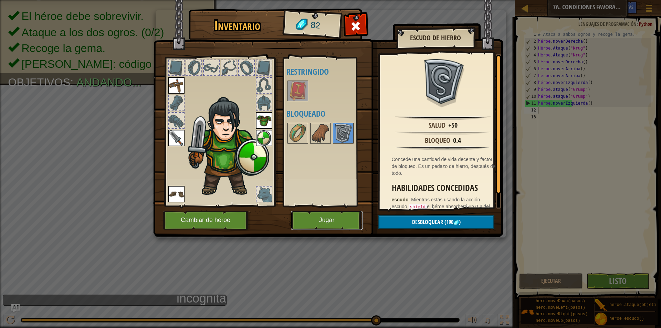
click at [349, 218] on button "Jugar" at bounding box center [327, 220] width 72 height 19
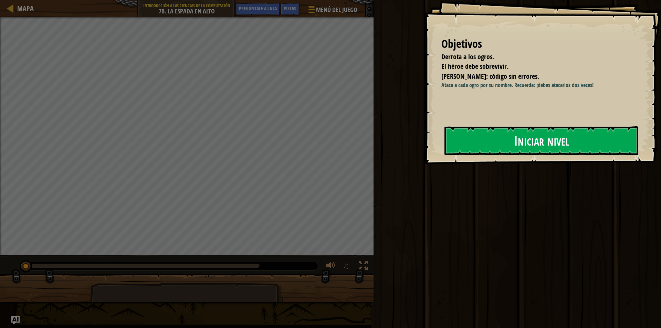
click at [519, 150] on button "Iniciar nivel" at bounding box center [541, 140] width 194 height 29
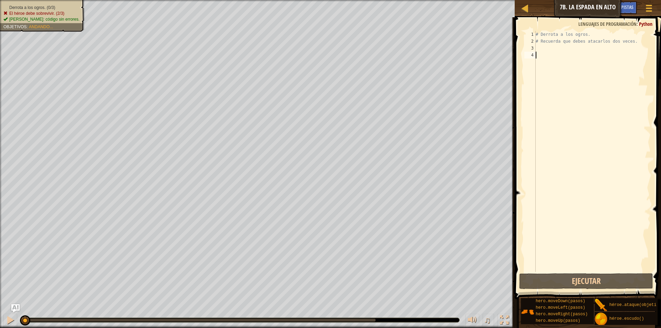
click at [542, 52] on div "# Derrota a los ogros. # Recuerda que debes atacarlos dos veces." at bounding box center [592, 158] width 116 height 255
click at [542, 48] on div "# Derrota a los ogros. # Recuerda que debes atacarlos dos veces." at bounding box center [592, 158] width 116 height 255
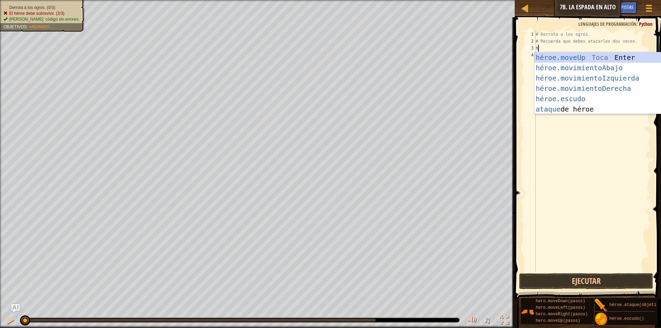
type textarea "he"
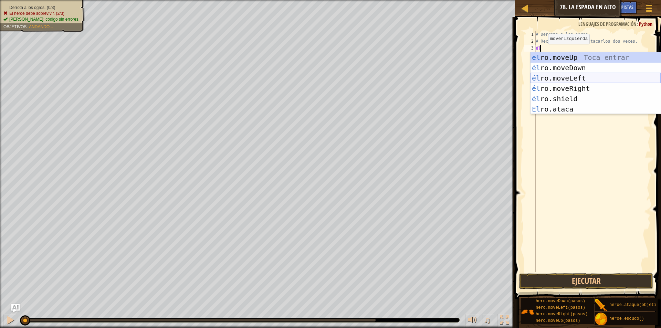
click at [573, 81] on div "el ro.moveUp Toca entrar él ro.moveDown Toca Enter él ro.moveLeft [PERSON_NAME]…" at bounding box center [595, 93] width 130 height 83
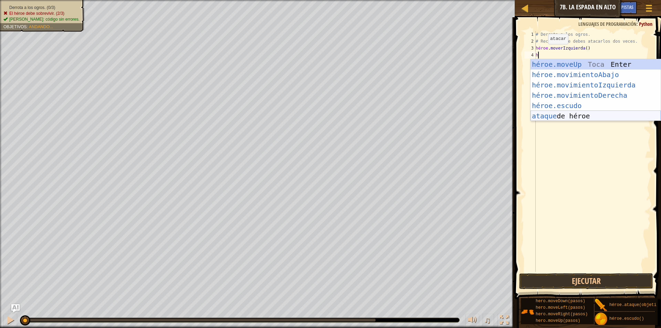
click at [576, 112] on div "héroe.moveUp Toca Enter héroe.movimientoAbajo ​ Toca Enter héroe.movimientoIzqu…" at bounding box center [595, 100] width 130 height 83
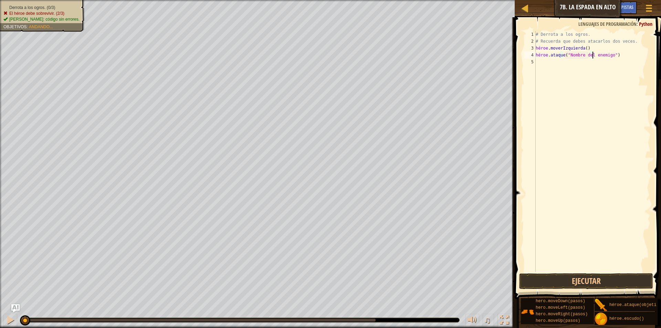
click at [618, 55] on div "# Derrota a los ogros. # Recuerda que debes atacarlos dos veces. héroe . moverI…" at bounding box center [592, 158] width 116 height 255
type textarea "hero.attack("Enemy Name")"
click at [611, 78] on div "# Derrota a los ogros. # Recuerda que debes atacarlos dos veces. héroe . moverI…" at bounding box center [592, 158] width 116 height 255
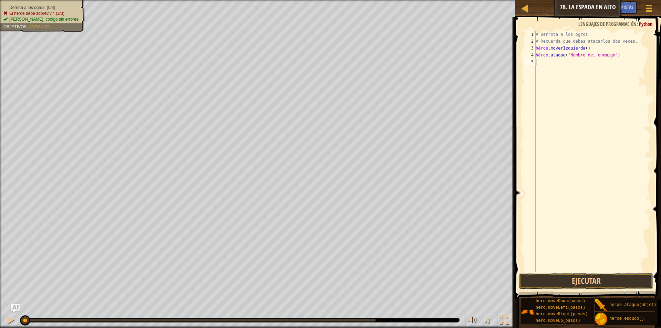
click at [618, 53] on div "# Derrota a los ogros. # Recuerda que debes atacarlos dos veces. héroe . moverI…" at bounding box center [592, 158] width 116 height 255
click at [573, 55] on div "# Derrota a los ogros. # Recuerda que debes atacarlos dos veces. héroe . moverI…" at bounding box center [592, 158] width 116 height 255
type textarea "hero.attack("Enerigy Name")"
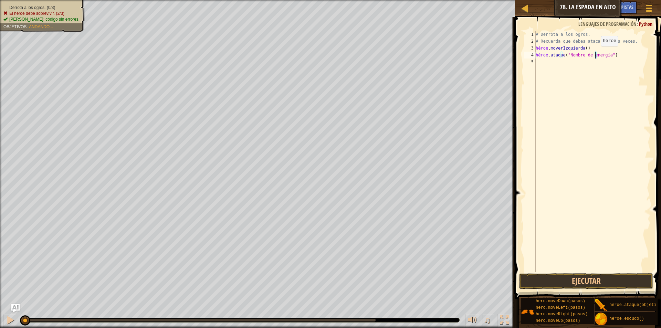
drag, startPoint x: 615, startPoint y: 54, endPoint x: 594, endPoint y: 63, distance: 22.8
click at [594, 55] on div "# Derrota a los ogros. # Recuerda que debes atacarlos dos veces. héroe . moverI…" at bounding box center [592, 158] width 116 height 255
drag, startPoint x: 598, startPoint y: 73, endPoint x: 603, endPoint y: 65, distance: 8.8
click at [599, 73] on div "# Derrota a los ogros. # Recuerda que debes atacarlos dos veces. héroe . moverI…" at bounding box center [592, 158] width 116 height 255
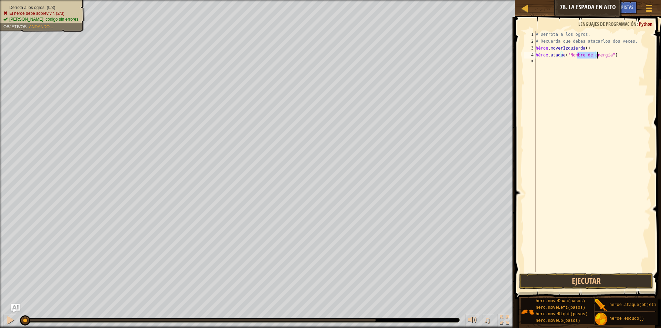
drag, startPoint x: 576, startPoint y: 55, endPoint x: 609, endPoint y: 56, distance: 33.0
click at [616, 57] on div "# Derrota a los ogros. # Recuerda que debes atacarlos dos veces. héroe . moverI…" at bounding box center [592, 158] width 116 height 255
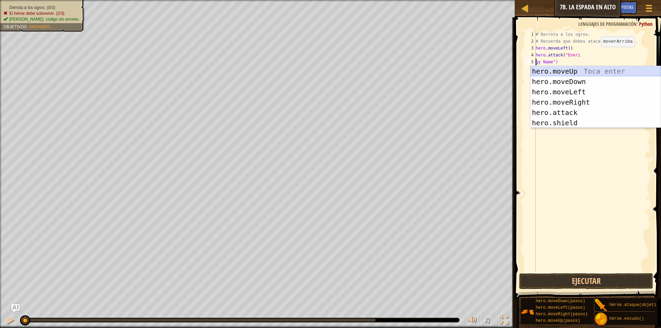
click at [603, 71] on div "hero.moveUp Toca enter hero.moveDown Toca enter hero.moveLeft Toca enter hero.m…" at bounding box center [595, 107] width 130 height 83
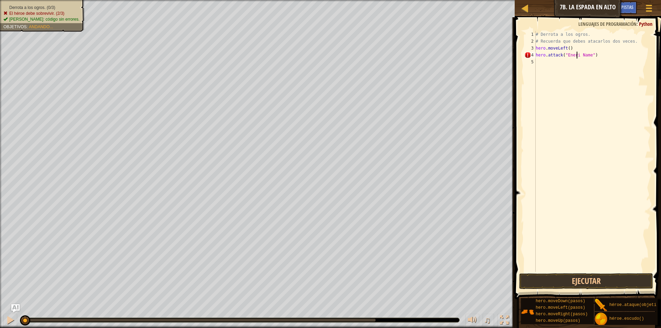
type textarea "hero.attack("Ener Name")"
drag, startPoint x: 576, startPoint y: 56, endPoint x: 606, endPoint y: 58, distance: 30.3
click at [606, 58] on div "# Derrota a los ogros. # Recuerda que debes atacarlos dos veces. héroe . moverI…" at bounding box center [592, 158] width 116 height 255
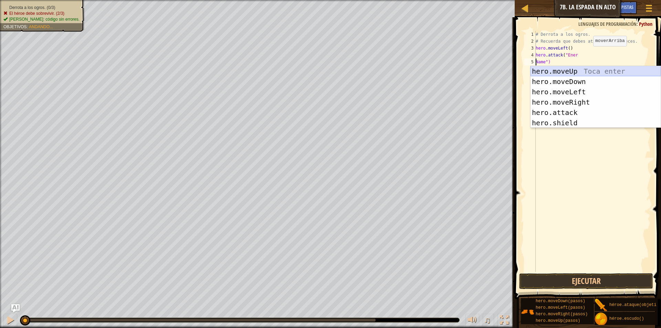
click at [600, 69] on div "hero.moveUp Toca enter hero.moveDown Toca enter hero.moveLeft Toca enter hero.m…" at bounding box center [595, 107] width 130 height 83
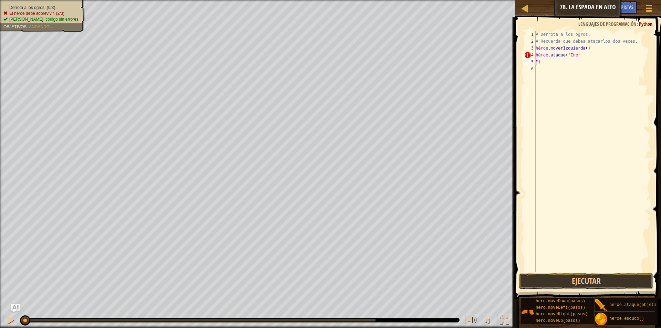
type textarea "hero.attack("Ener ")"
drag, startPoint x: 577, startPoint y: 55, endPoint x: 584, endPoint y: 57, distance: 7.9
click at [584, 57] on div "# Derrota a los ogros. # Recuerda que debes atacarlos dos veces. héroe . moverI…" at bounding box center [592, 158] width 116 height 255
click at [584, 58] on div "# Derrota a los ogros. # Recuerda que debes atacarlos dos veces. héroe . moverI…" at bounding box center [592, 158] width 116 height 255
drag, startPoint x: 584, startPoint y: 56, endPoint x: 581, endPoint y: 58, distance: 3.7
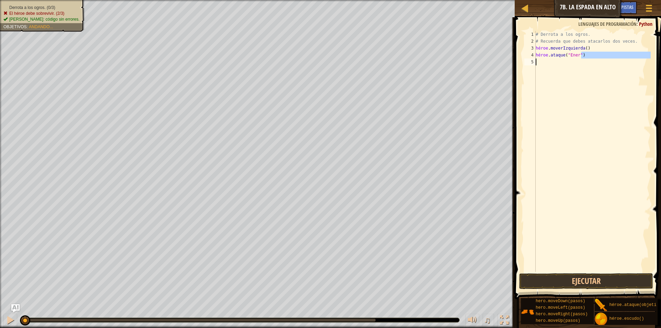
click at [581, 58] on div "# Derrota a los ogros. # Recuerda que debes atacarlos dos veces. héroe . moverI…" at bounding box center [592, 158] width 116 height 255
type textarea "hero.attack("Ener ")"
drag, startPoint x: 581, startPoint y: 80, endPoint x: 581, endPoint y: 84, distance: 4.1
click at [581, 84] on div "# Derrota a los ogros. # Recuerda que debes atacarlos dos veces. héroe . moverI…" at bounding box center [592, 158] width 116 height 255
drag, startPoint x: 585, startPoint y: 56, endPoint x: 581, endPoint y: 55, distance: 4.5
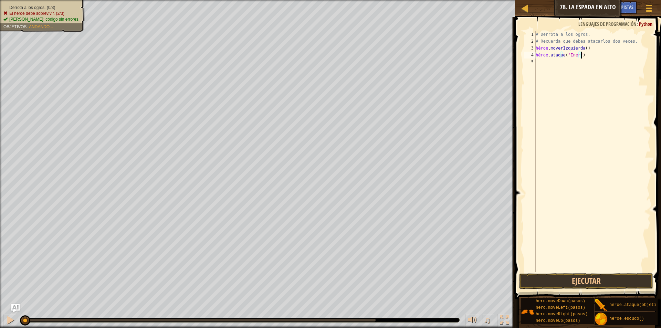
click at [581, 55] on div "# Derrota a los ogros. # Recuerda que debes atacarlos dos veces. héroe . moverI…" at bounding box center [592, 158] width 116 height 255
click at [577, 55] on div "# Derrota a los ogros. # Recuerda que debes atacarlos dos veces. héroe . moverI…" at bounding box center [592, 158] width 116 height 255
click at [615, 281] on button "Ejecutar" at bounding box center [586, 281] width 134 height 16
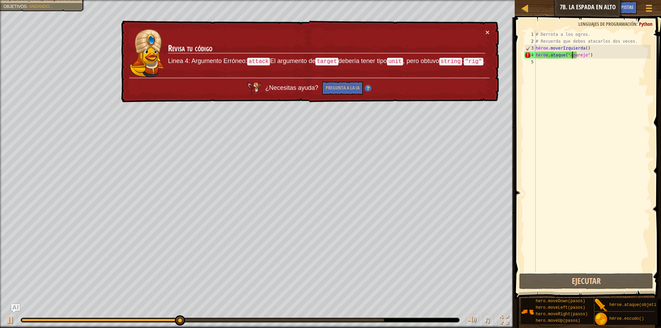
click at [584, 46] on div "# Derrota a los ogros. # Recuerda que debes atacarlos dos veces. héroe . moverI…" at bounding box center [592, 158] width 116 height 255
click at [487, 28] on font "×" at bounding box center [487, 32] width 4 height 8
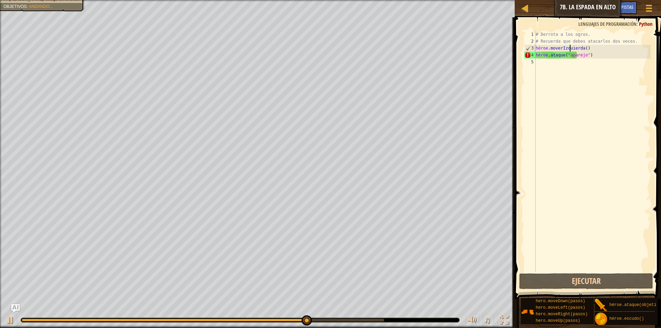
click at [584, 50] on div "# Derrota a los ogros. # Recuerda que debes atacarlos dos veces. héroe . moverI…" at bounding box center [592, 158] width 116 height 255
click at [582, 47] on div "# Derrota a los ogros. # Recuerda que debes atacarlos dos veces. héroe . moverI…" at bounding box center [592, 158] width 116 height 255
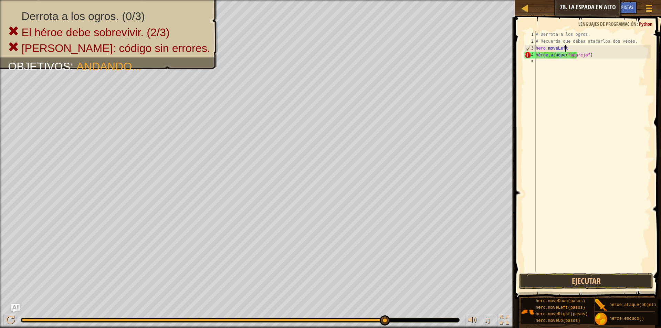
scroll to position [3, 2]
drag, startPoint x: 585, startPoint y: 48, endPoint x: 569, endPoint y: 49, distance: 16.2
click at [569, 49] on div "# Derrota a los ogros. # Recuerda que debes atacarlos dos veces. héroe . moverI…" at bounding box center [592, 158] width 116 height 255
drag, startPoint x: 565, startPoint y: 49, endPoint x: 585, endPoint y: 53, distance: 20.6
click at [585, 53] on div "# Derrota a los ogros. # Recuerda que debes atacarlos dos veces. héroe . moverI…" at bounding box center [592, 158] width 116 height 255
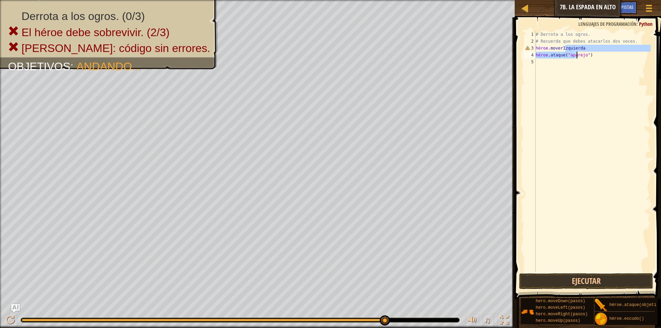
type textarea "hero.moveLeft hero.attack("rig")"
drag, startPoint x: 573, startPoint y: 84, endPoint x: 575, endPoint y: 75, distance: 9.1
click at [575, 78] on div "# Derrota a los ogros. # Recuerda que debes atacarlos dos veces. héroe . moverI…" at bounding box center [592, 158] width 116 height 255
drag, startPoint x: 565, startPoint y: 47, endPoint x: 580, endPoint y: 47, distance: 14.8
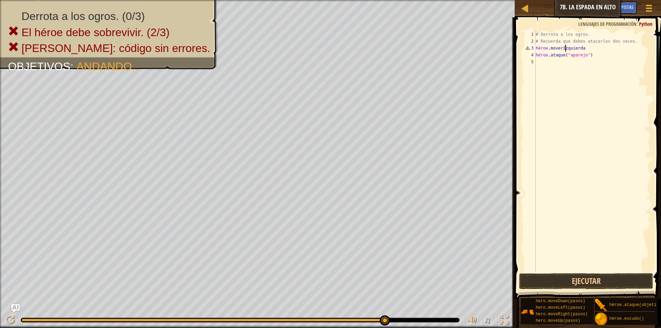
click at [580, 47] on div "# Derrota a los ogros. # Recuerda que debes atacarlos dos veces. héroe . moverI…" at bounding box center [592, 158] width 116 height 255
drag, startPoint x: 565, startPoint y: 49, endPoint x: 574, endPoint y: 50, distance: 9.7
click at [574, 50] on div "# Derrota a los ogros. # Recuerda que debes atacarlos dos veces. héroe . moverI…" at bounding box center [592, 158] width 116 height 255
drag, startPoint x: 565, startPoint y: 49, endPoint x: 570, endPoint y: 49, distance: 4.8
click at [570, 49] on div "# Derrota a los ogros. # Recuerda que debes atacarlos dos veces. héroe . moverI…" at bounding box center [592, 158] width 116 height 255
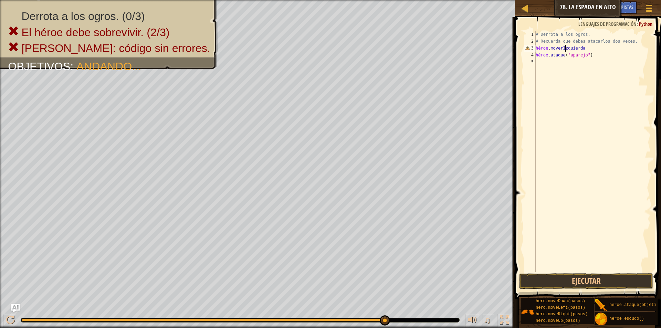
drag, startPoint x: 565, startPoint y: 47, endPoint x: 573, endPoint y: 48, distance: 7.9
click at [573, 48] on div "# Derrota a los ogros. # Recuerda que debes atacarlos dos veces. héroe . moverI…" at bounding box center [592, 158] width 116 height 255
click at [580, 48] on div "# Derrota a los ogros. # Recuerda que debes atacarlos dos veces. héroe . moverI…" at bounding box center [592, 158] width 116 height 255
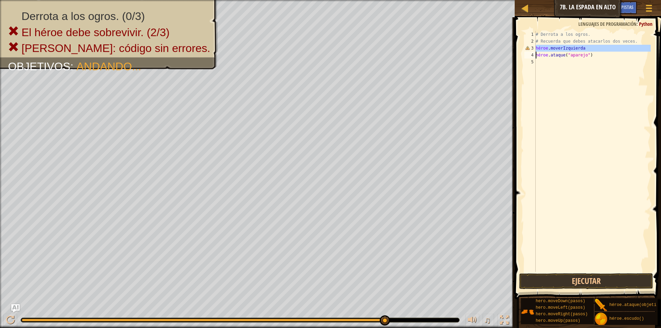
click at [579, 48] on div "# Derrota a los ogros. # Recuerda que debes atacarlos dos veces. héroe . moverI…" at bounding box center [592, 151] width 116 height 241
click at [578, 49] on div "# Derrota a los ogros. # Recuerda que debes atacarlos dos veces. héroe . moverI…" at bounding box center [592, 158] width 116 height 255
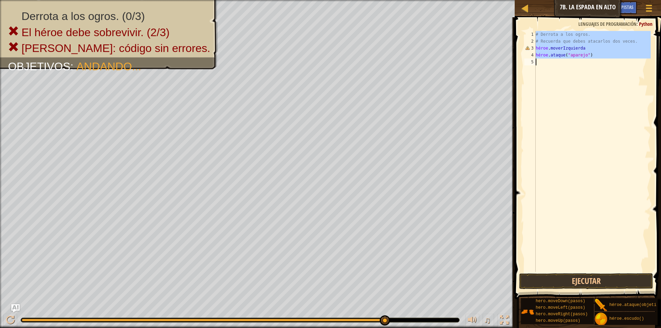
click at [578, 49] on div "# Derrota a los ogros. # Recuerda que debes atacarlos dos veces. héroe . moverI…" at bounding box center [592, 151] width 116 height 241
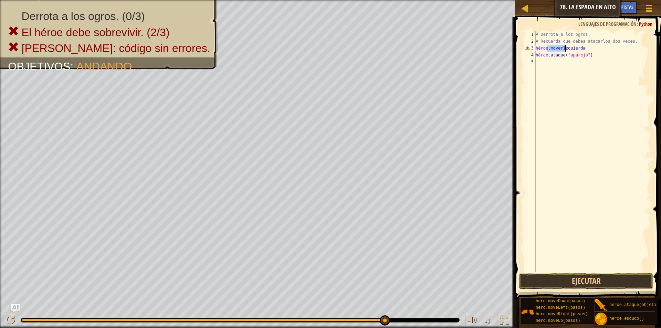
click at [578, 49] on div "# Derrota a los ogros. # Recuerda que debes atacarlos dos veces. héroe . moverI…" at bounding box center [592, 158] width 116 height 255
drag, startPoint x: 536, startPoint y: 47, endPoint x: 605, endPoint y: 53, distance: 69.4
click at [605, 53] on div "# Derrota a los ogros. # Recuerda que debes atacarlos dos veces. héroe . ataque…" at bounding box center [592, 158] width 116 height 255
type textarea "hero.attack("rig")"
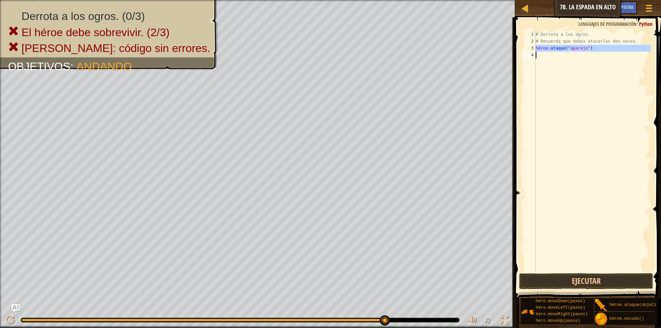
click at [546, 53] on div "# Derrota a los ogros. # Recuerda que debes atacarlos dos veces. héroe . ataque…" at bounding box center [592, 151] width 116 height 241
paste textarea "hero.attack("rig")"
click at [599, 46] on div "# Derrota a los ogros. # Recuerda que debes atacarlos dos veces. héroe . ataque…" at bounding box center [592, 158] width 116 height 255
drag, startPoint x: 599, startPoint y: 46, endPoint x: 597, endPoint y: 50, distance: 3.7
click at [597, 49] on div "# Derrota a los ogros. # Recuerda que debes atacarlos dos veces. héroe . ataque…" at bounding box center [592, 158] width 116 height 255
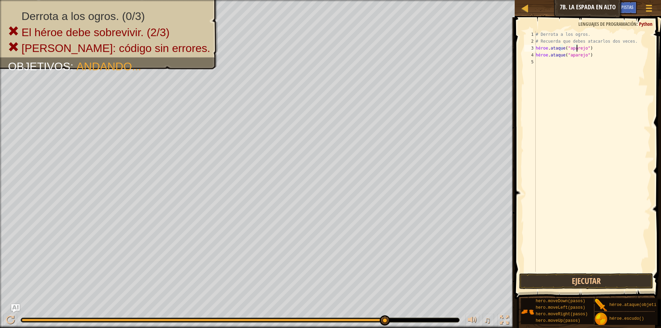
drag, startPoint x: 596, startPoint y: 50, endPoint x: 580, endPoint y: 47, distance: 16.1
click at [580, 47] on div "# Derrota a los ogros. # Recuerda que debes atacarlos dos veces. héroe . ataque…" at bounding box center [592, 158] width 116 height 255
type textarea "h"
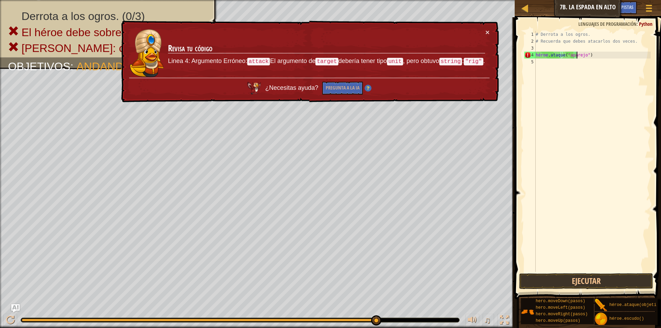
click at [593, 55] on div "# Derrota a los ogros. # Recuerda que debes atacarlos dos veces. héroe . ataque…" at bounding box center [592, 158] width 116 height 255
type textarea "hero.attack("rig")"
click at [592, 57] on div "# Derrota a los ogros. # Recuerda que debes atacarlos dos veces. héroe . ataque…" at bounding box center [592, 158] width 116 height 255
drag, startPoint x: 591, startPoint y: 54, endPoint x: 576, endPoint y: 72, distance: 23.0
click at [578, 58] on div "# Derrota a los ogros. # Recuerda que debes atacarlos dos veces. héroe . ataque…" at bounding box center [592, 158] width 116 height 255
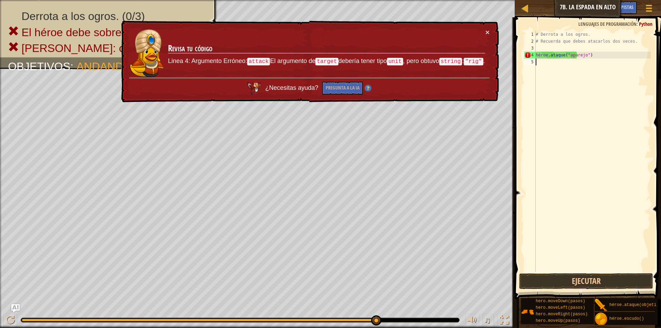
click at [574, 83] on div "# Derrota a los ogros. # Recuerda que debes atacarlos dos veces. héroe . ataque…" at bounding box center [592, 158] width 116 height 255
click at [549, 47] on div "# Derrota a los ogros. # Recuerda que debes atacarlos dos veces. héroe . ataque…" at bounding box center [592, 158] width 116 height 255
type textarea "h"
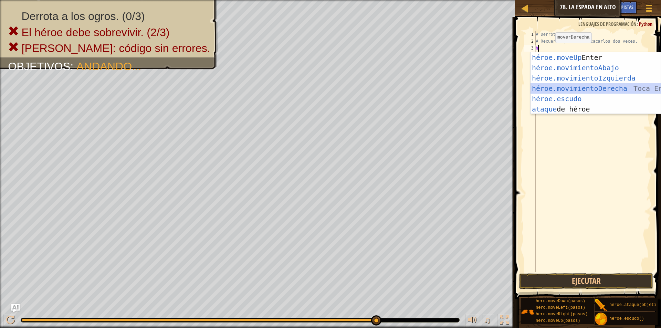
click at [589, 84] on div "héroe.moveUp Toca Enter héroe.movimientoAbajo ​ Toca Enter héroe.movimientoIzqu…" at bounding box center [595, 93] width 130 height 83
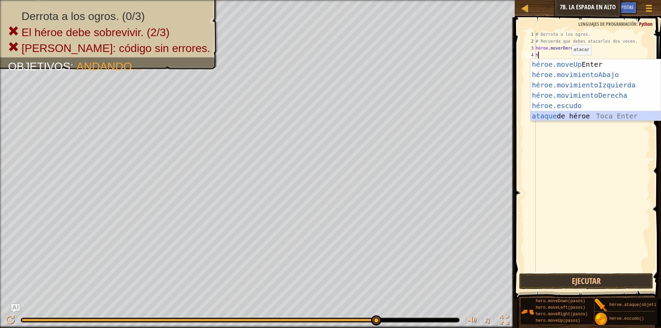
click at [581, 112] on div "héroe.moveUp Toca Enter héroe.movimientoAbajo ​ Toca Enter héroe.movimientoIzqu…" at bounding box center [595, 100] width 130 height 83
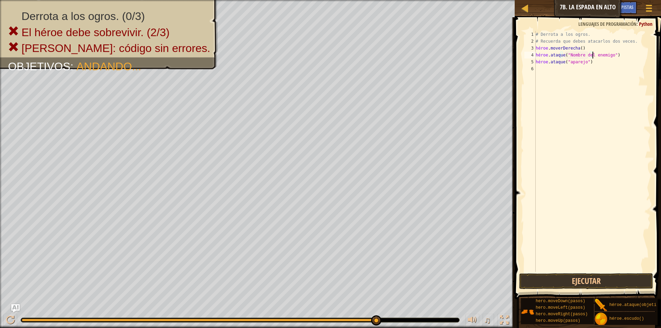
drag, startPoint x: 616, startPoint y: 56, endPoint x: 599, endPoint y: 56, distance: 17.5
click at [599, 56] on div "# Derrota a los ogros. # Recuerda que debes atacarlos dos veces. héroe . moverD…" at bounding box center [592, 158] width 116 height 255
click at [606, 61] on div "# Derrota a los ogros. # Recuerda que debes atacarlos dos veces. héroe . moverD…" at bounding box center [592, 158] width 116 height 255
click at [631, 277] on button "Ejecutar" at bounding box center [586, 281] width 134 height 16
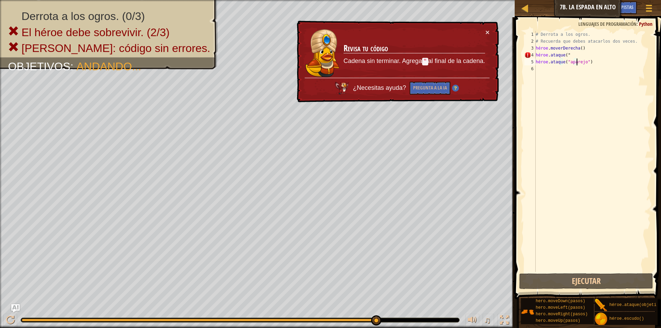
drag, startPoint x: 581, startPoint y: 57, endPoint x: 585, endPoint y: 58, distance: 4.3
click at [582, 58] on div "# Derrota a los ogros. # Recuerda que debes atacarlos dos veces. héroe . moverD…" at bounding box center [592, 158] width 116 height 255
click at [603, 61] on div "# Derrota a los ogros. # Recuerda que debes atacarlos dos veces. héroe . moverD…" at bounding box center [592, 158] width 116 height 255
type textarea "hero.attack("rig")"
click at [603, 61] on div "# Derrota a los ogros. # Recuerda que debes atacarlos dos veces. héroe . moverD…" at bounding box center [592, 158] width 116 height 255
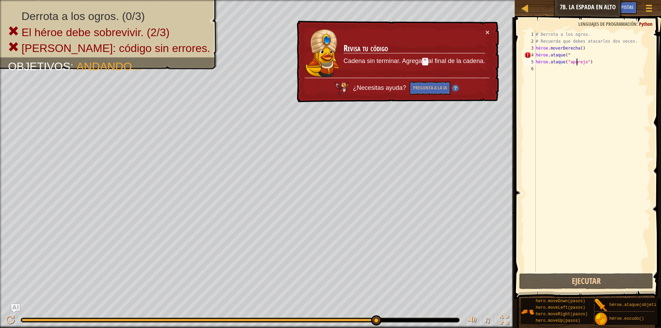
click at [601, 63] on div "# Derrota a los ogros. # Recuerda que debes atacarlos dos veces. héroe . moverD…" at bounding box center [592, 158] width 116 height 255
drag, startPoint x: 601, startPoint y: 63, endPoint x: 549, endPoint y: 61, distance: 52.3
click at [549, 61] on div "# Derrota a los ogros. # Recuerda que debes atacarlos dos veces. héroe . moverD…" at bounding box center [592, 158] width 116 height 255
click at [601, 63] on div "# Derrota a los ogros. # Recuerda que debes atacarlos dos veces. héroe . moverD…" at bounding box center [592, 151] width 116 height 241
click at [601, 63] on div "# Derrota a los ogros. # Recuerda que debes atacarlos dos veces. héroe . moverD…" at bounding box center [592, 158] width 116 height 255
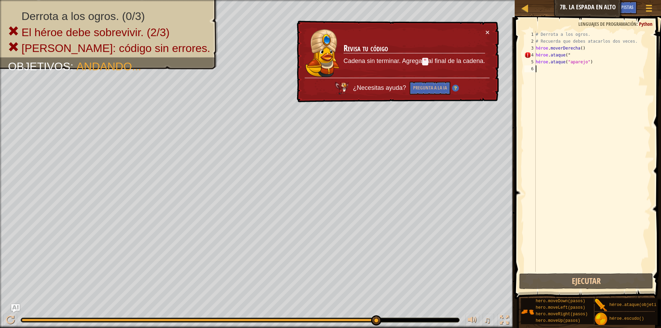
scroll to position [3, 0]
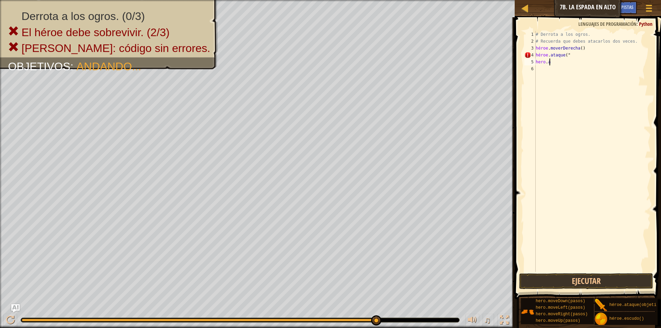
type textarea "h"
click at [580, 53] on div "# Derrota a los ogros. # Recuerda que debes atacarlos dos veces. héroe . moverD…" at bounding box center [592, 158] width 116 height 255
type textarea "h"
click at [559, 55] on div "# Derrota a los ogros. # Recuerda que debes atacarlos dos veces. héroe . moverD…" at bounding box center [592, 158] width 116 height 255
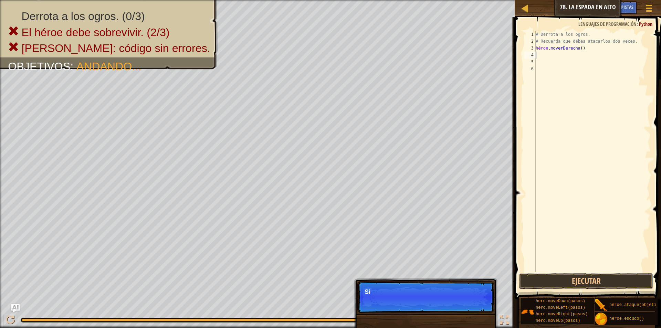
type textarea "h"
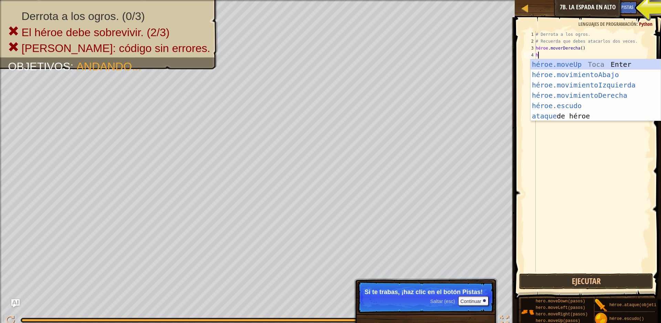
click at [566, 150] on div "# Derrota a los ogros. # Recuerda que debes atacarlos dos veces. héroe . moverD…" at bounding box center [592, 158] width 116 height 255
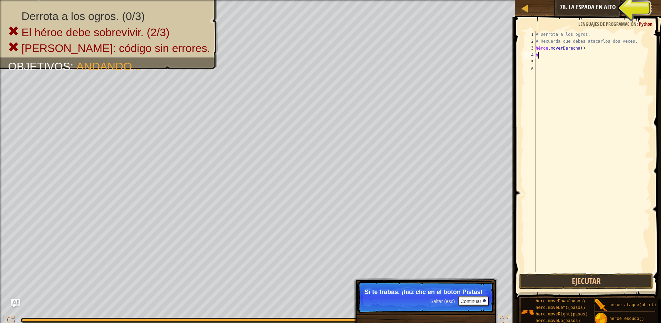
click at [602, 53] on div "# Derrota a los ogros. # Recuerda que debes atacarlos dos veces. héroe . moverD…" at bounding box center [592, 158] width 116 height 255
click at [593, 49] on div "# Derrota a los ogros. # Recuerda que debes atacarlos dos veces. héroe . moverD…" at bounding box center [592, 158] width 116 height 255
click at [592, 46] on div "# Derrota a los ogros. # Recuerda que debes atacarlos dos veces. héroe . moverD…" at bounding box center [592, 158] width 116 height 255
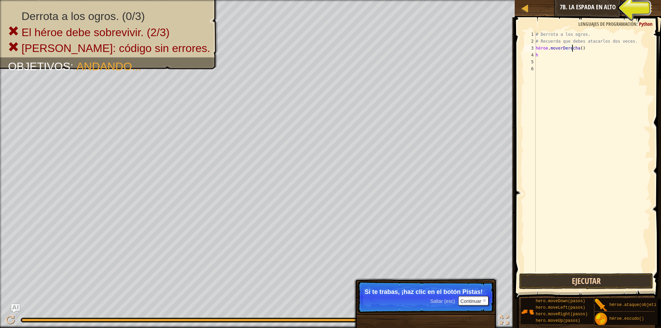
type textarea "hero.moveRight()"
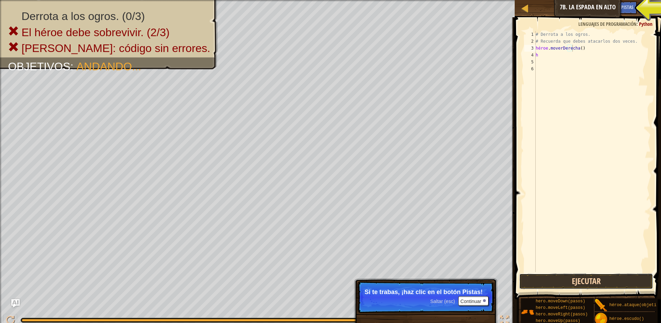
click at [621, 283] on button "Ejecutar" at bounding box center [586, 281] width 134 height 16
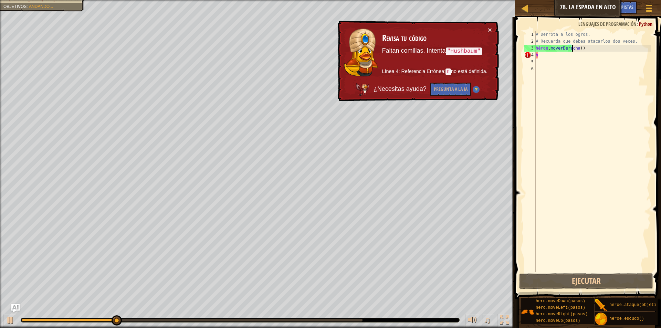
click at [560, 60] on div "# Derrota a los ogros. # Recuerda que debes atacarlos dos veces. héroe . moverD…" at bounding box center [592, 158] width 116 height 255
click at [559, 57] on div "# Derrota a los ogros. # Recuerda que debes atacarlos dos veces. héroe . moverD…" at bounding box center [592, 158] width 116 height 255
type textarea "h"
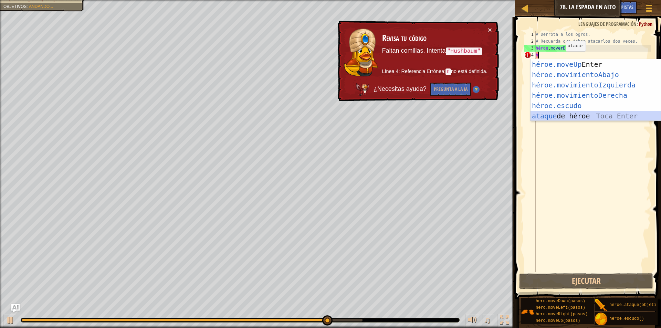
click at [569, 114] on div "héroe.moveUp Toca Enter héroe.movimientoAbajo ​ Toca Enter héroe.movimientoIzqu…" at bounding box center [595, 100] width 130 height 83
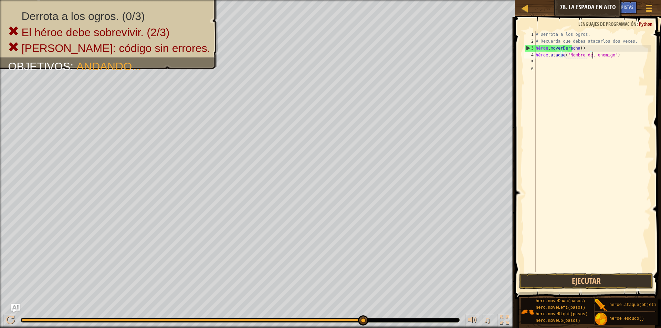
drag, startPoint x: 616, startPoint y: 56, endPoint x: 595, endPoint y: 54, distance: 21.4
click at [595, 54] on div "# Derrota a los ogros. # Recuerda que debes atacarlos dos veces. héroe . moverD…" at bounding box center [592, 158] width 116 height 255
click at [617, 56] on div "# Derrota a los ogros. # Recuerda que debes atacarlos dos veces. héroe . moverD…" at bounding box center [592, 158] width 116 height 255
click at [615, 57] on div "# Derrota a los ogros. # Recuerda que debes atacarlos dos veces. héroe . moverD…" at bounding box center [592, 158] width 116 height 255
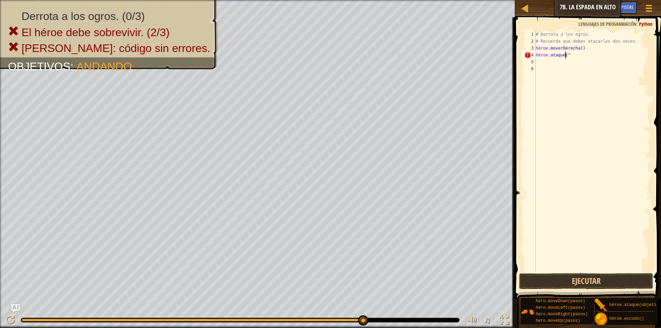
click at [581, 56] on div "# Derrota a los ogros. # Recuerda que debes atacarlos dos veces. héroe . moverD…" at bounding box center [592, 158] width 116 height 255
type textarea "hero.attack(""
click at [567, 56] on div "# Derrota a los ogros. # Recuerda que debes atacarlos dos veces. héroe . moverD…" at bounding box center [592, 158] width 116 height 255
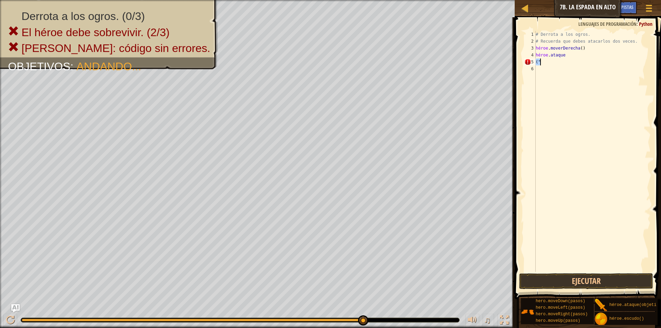
type textarea "hero.attack"
click at [569, 56] on div "# Derrota a los ogros. # Recuerda que debes atacarlos dos veces. héroe . moverD…" at bounding box center [592, 158] width 116 height 255
click at [549, 65] on div "# Derrota a los ogros. # Recuerda que debes atacarlos dos veces. héroe . moverD…" at bounding box center [592, 158] width 116 height 255
drag, startPoint x: 534, startPoint y: 54, endPoint x: 550, endPoint y: 56, distance: 16.1
click at [550, 56] on div "1 2 3 4 5 6 # Derrota a los ogros. # Recuerda que debes atacarlos dos veces. hé…" at bounding box center [587, 151] width 128 height 241
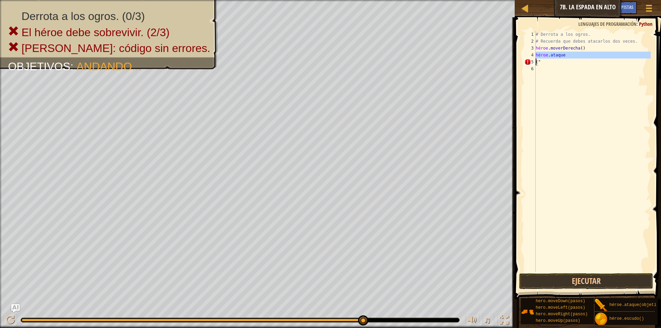
type textarea "(""
click at [559, 58] on div "# Derrota a los ogros. # Recuerda que debes atacarlos dos veces. héroe . moverD…" at bounding box center [592, 158] width 116 height 255
click at [551, 63] on div "# Derrota a los ogros. # Recuerda que debes atacarlos dos veces. héroe . moverD…" at bounding box center [592, 158] width 116 height 255
type textarea "("
click at [538, 53] on div "# Derrota a los ogros. # Recuerda que debes atacarlos dos veces. héroe . moverD…" at bounding box center [592, 158] width 116 height 255
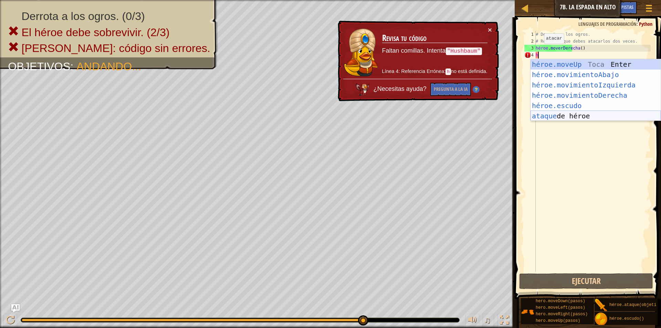
click at [577, 115] on div "héroe.moveUp Toca Enter héroe.movimientoAbajo ​ Toca Enter héroe.movimientoIzqu…" at bounding box center [595, 100] width 130 height 83
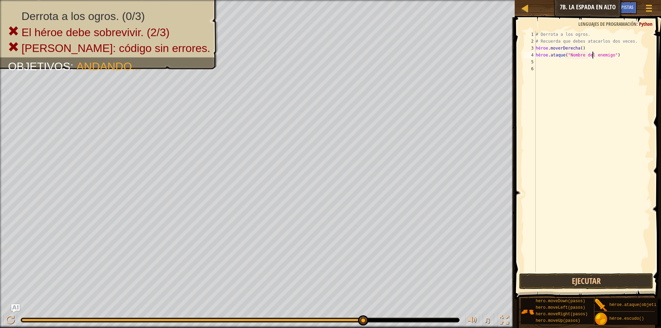
click at [609, 58] on div "# Derrota a los ogros. # Recuerda que debes atacarlos dos veces. héroe . moverD…" at bounding box center [592, 158] width 116 height 255
click at [589, 280] on button "Ejecutar" at bounding box center [586, 281] width 134 height 16
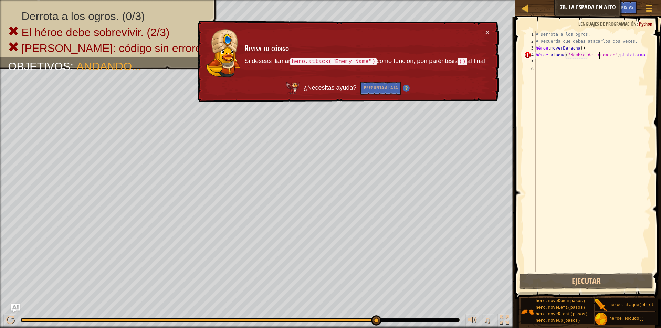
click at [648, 55] on div "# Derrota a los ogros. # Recuerda que debes atacarlos dos veces. héroe . moverD…" at bounding box center [592, 158] width 116 height 255
drag, startPoint x: 648, startPoint y: 55, endPoint x: 599, endPoint y: 52, distance: 50.0
click at [599, 52] on div "# Derrota a los ogros. # Recuerda que debes atacarlos dos veces. héroe . moverD…" at bounding box center [592, 158] width 116 height 255
click at [650, 7] on div at bounding box center [648, 8] width 9 height 10
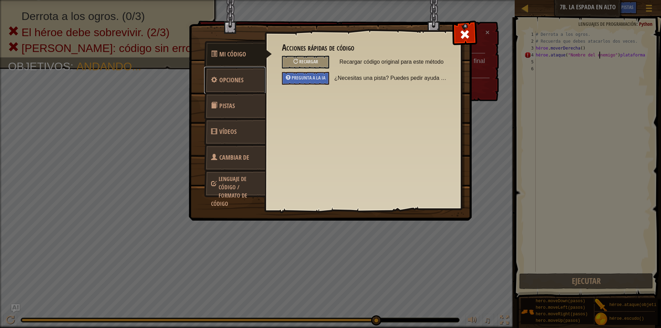
click at [249, 76] on link "Opciones" at bounding box center [234, 80] width 61 height 27
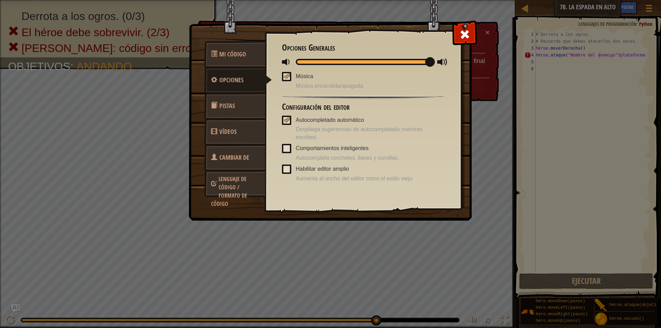
click at [247, 105] on link "Pistas" at bounding box center [234, 106] width 61 height 27
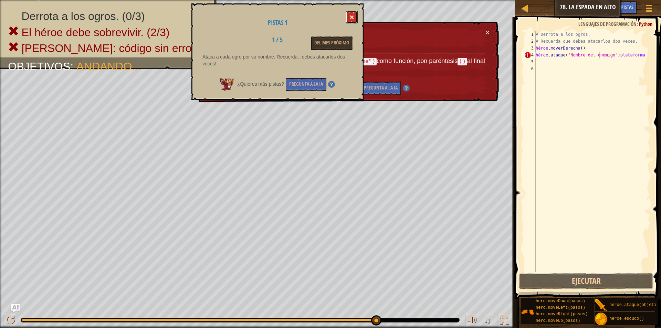
click at [351, 17] on span at bounding box center [351, 17] width 5 height 5
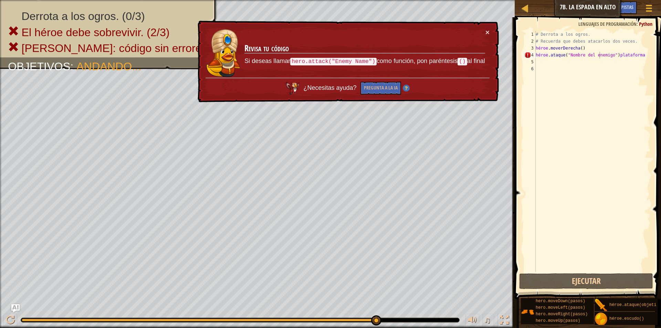
click at [652, 58] on span at bounding box center [588, 148] width 152 height 302
click at [650, 56] on div "hero.attack("Enemy Name")rig 1 2 3 4 5 6 # Derrota a los ogros. # Recuerda que …" at bounding box center [586, 172] width 148 height 302
drag, startPoint x: 647, startPoint y: 55, endPoint x: 584, endPoint y: 52, distance: 62.7
click at [584, 52] on div "# Derrota a los ogros. # Recuerda que debes atacarlos dos veces. héroe . moverD…" at bounding box center [592, 158] width 116 height 255
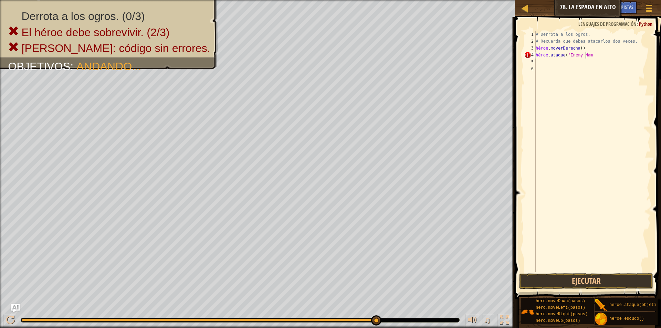
click at [600, 57] on div "# Derrota a los ogros. # Recuerda que debes atacarlos dos veces. héroe . moverD…" at bounding box center [592, 158] width 116 height 255
click at [587, 57] on div "# Derrota a los ogros. # Recuerda que debes atacarlos dos veces. héroe . moverD…" at bounding box center [592, 158] width 116 height 255
type textarea "h"
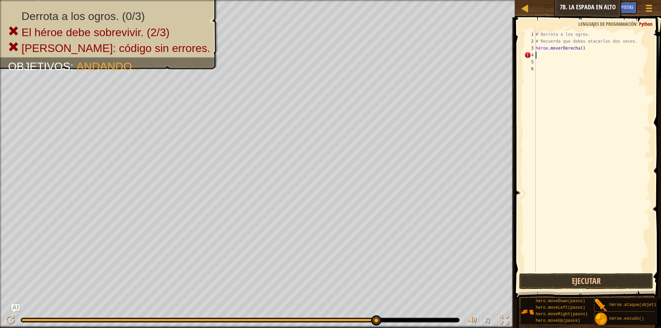
drag, startPoint x: 578, startPoint y: 56, endPoint x: 550, endPoint y: 57, distance: 28.2
click at [550, 57] on div "# Derrota a los ogros. # Recuerda que debes atacarlos dos veces. héroe . moverD…" at bounding box center [592, 158] width 116 height 255
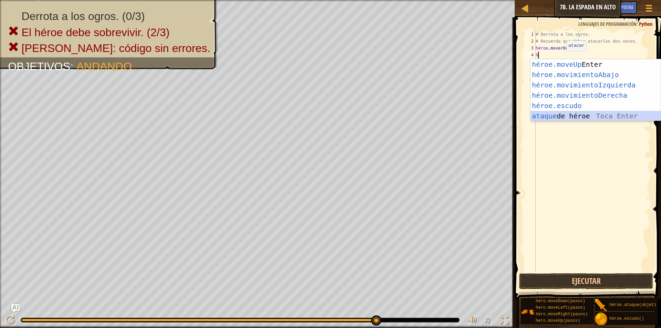
click at [581, 118] on div "héroe.moveUp Toca Enter héroe.movimientoAbajo ​ Toca Enter héroe.movimientoIzqu…" at bounding box center [595, 100] width 130 height 83
type textarea "hero.attack("Enemy Name")"
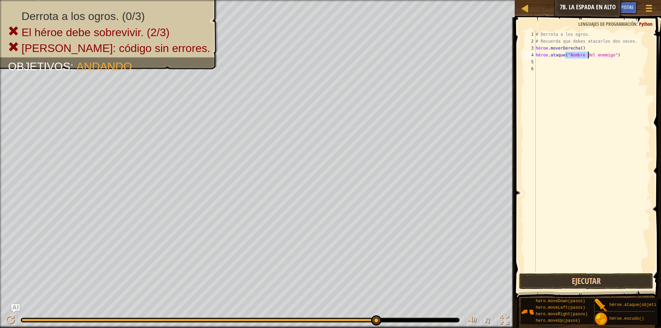
click at [600, 89] on div "# Derrota a los ogros. # Recuerda que debes atacarlos dos veces. héroe . moverD…" at bounding box center [592, 158] width 116 height 255
click at [652, 9] on div at bounding box center [648, 8] width 9 height 10
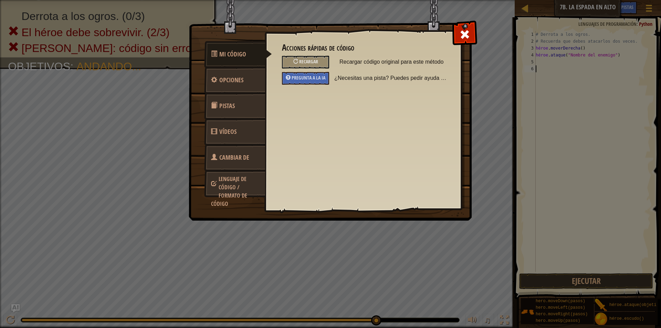
click at [236, 188] on font "Lenguaje de código / Formato de código" at bounding box center [229, 191] width 36 height 32
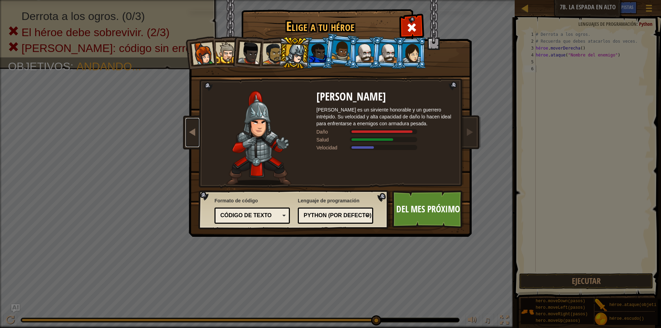
click at [187, 128] on link at bounding box center [192, 132] width 14 height 29
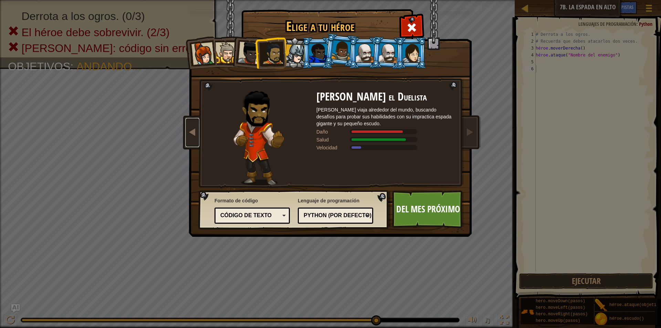
click at [187, 128] on link at bounding box center [192, 132] width 14 height 29
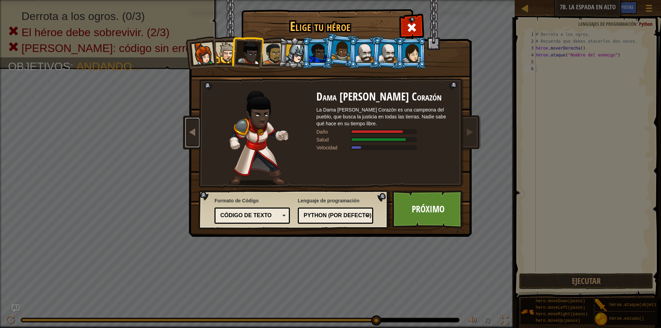
click at [187, 128] on link at bounding box center [192, 132] width 14 height 29
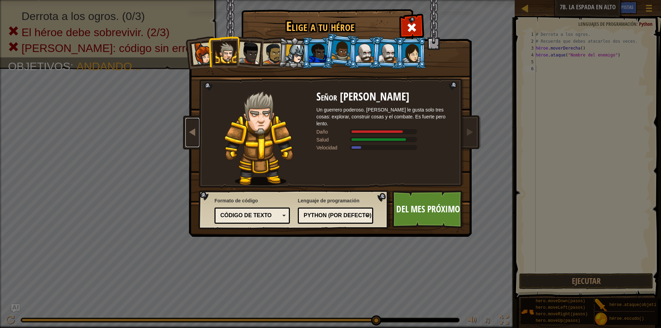
click at [187, 128] on link at bounding box center [192, 132] width 14 height 29
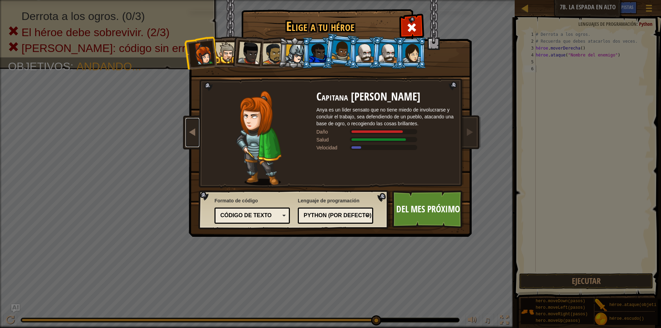
click at [187, 128] on link at bounding box center [192, 132] width 14 height 29
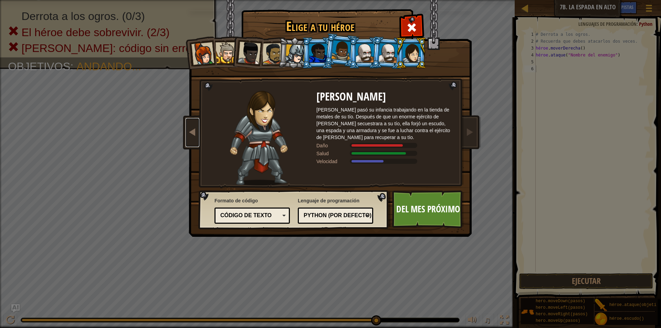
click at [187, 128] on link at bounding box center [192, 132] width 14 height 29
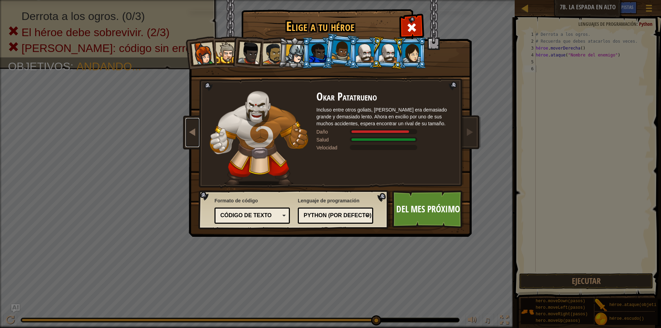
click at [187, 128] on link at bounding box center [192, 132] width 14 height 29
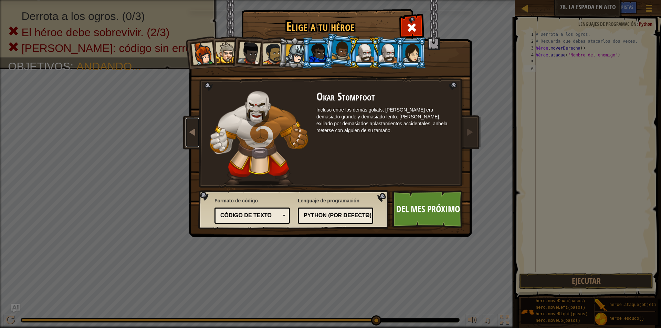
click at [187, 128] on link at bounding box center [192, 132] width 14 height 29
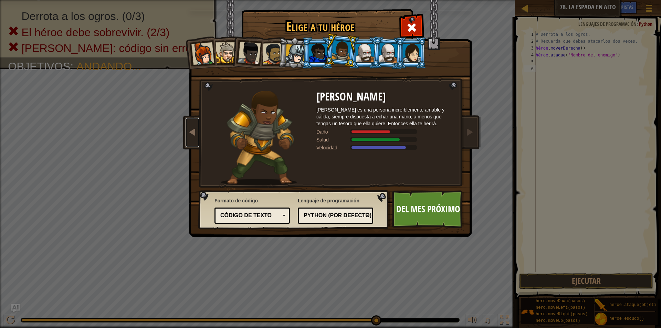
click at [187, 128] on link at bounding box center [192, 132] width 14 height 29
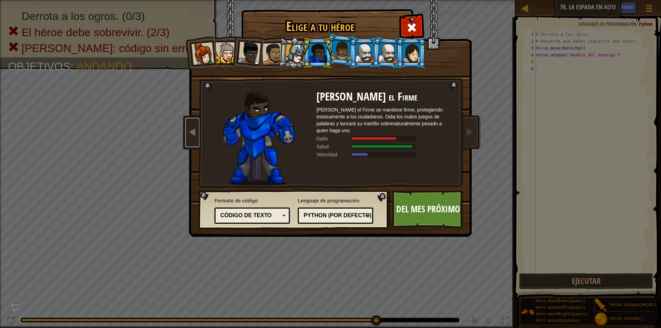
click at [187, 128] on link at bounding box center [192, 132] width 14 height 29
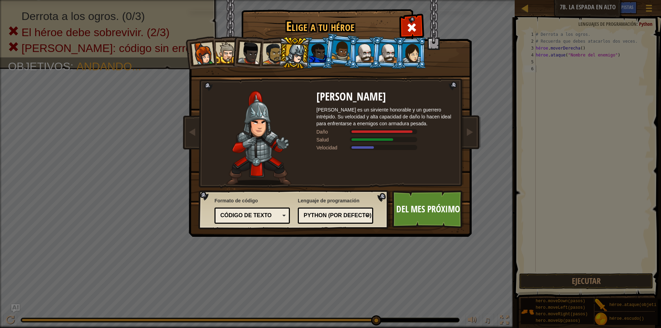
click at [472, 155] on img at bounding box center [332, 113] width 298 height 246
click at [419, 25] on div at bounding box center [411, 27] width 22 height 22
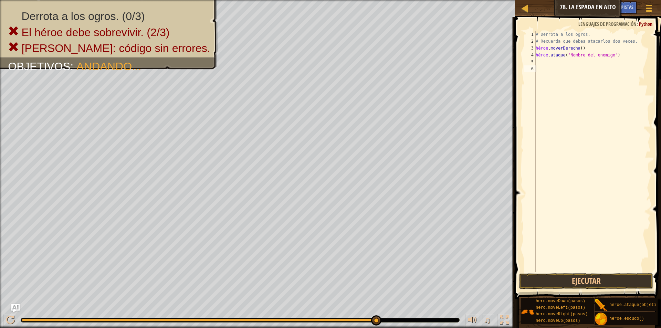
click at [590, 9] on font "Pregúntale a la IA" at bounding box center [595, 7] width 38 height 7
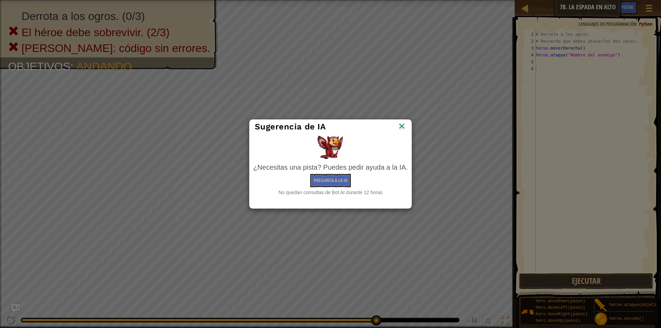
click at [402, 126] on img at bounding box center [401, 126] width 9 height 10
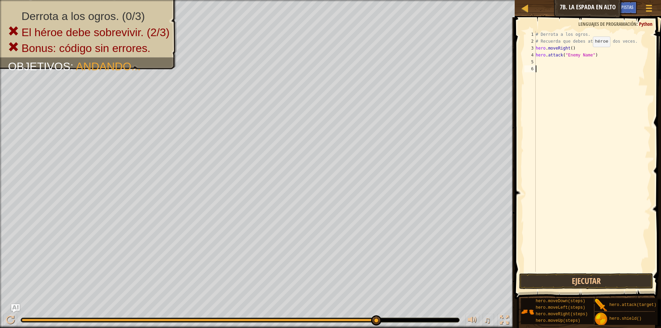
click at [587, 54] on div "# Derrota a los ogros. # Recuerda que debes atacarlos dos veces. hero . moveRig…" at bounding box center [592, 158] width 116 height 255
type textarea "hero.attack("rig")"
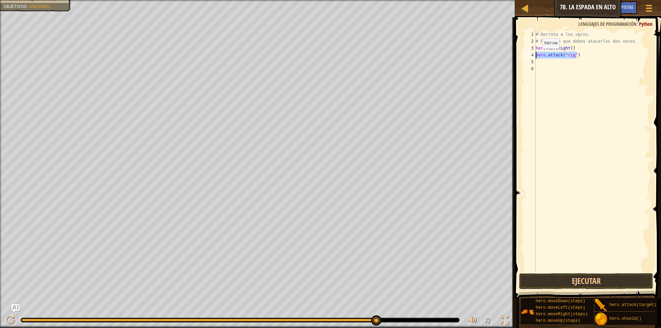
drag, startPoint x: 576, startPoint y: 55, endPoint x: 525, endPoint y: 55, distance: 50.2
click at [525, 55] on div "hero.attack("rig") 1 2 3 4 5 6 # Derrota a los ogros. # Recuerda que debes atac…" at bounding box center [587, 151] width 128 height 241
click at [549, 61] on div "# Derrota a los ogros. # Recuerda que debes atacarlos dos veces. hero . moveRig…" at bounding box center [592, 158] width 116 height 255
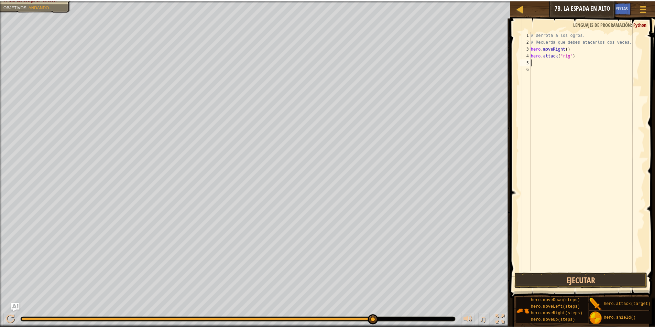
scroll to position [3, 0]
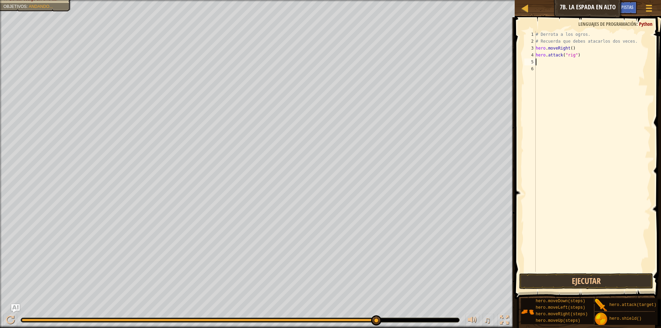
paste textarea "hero.attack("rig")"
type textarea "hero.attack("rig")"
click at [612, 276] on button "Ejecutar" at bounding box center [586, 281] width 134 height 16
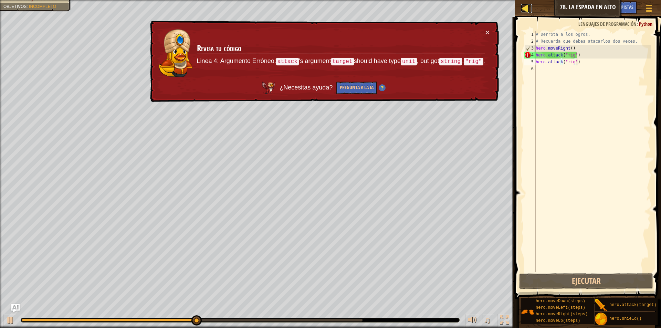
click at [529, 6] on div at bounding box center [524, 8] width 9 height 9
select select "es-419"
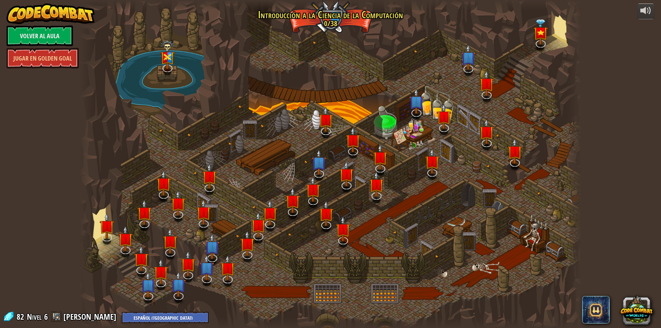
select select "es-419"
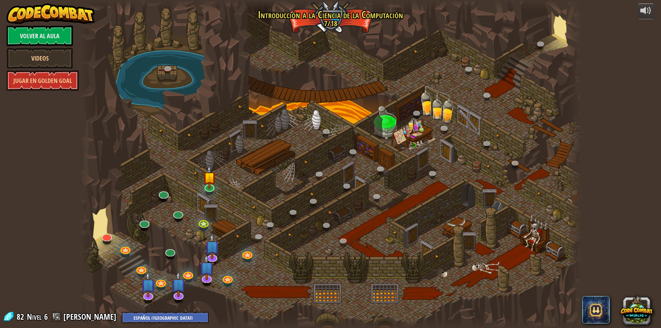
select select "es-419"
click at [47, 37] on link "Volver al aula" at bounding box center [40, 35] width 66 height 21
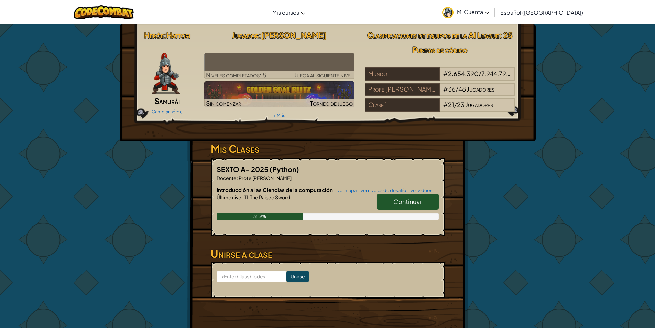
click at [490, 15] on span "Mi Cuenta" at bounding box center [473, 11] width 32 height 7
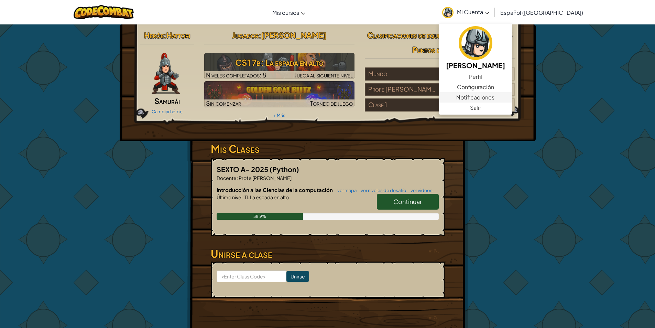
click at [497, 102] on link "Notificaciones" at bounding box center [475, 97] width 73 height 10
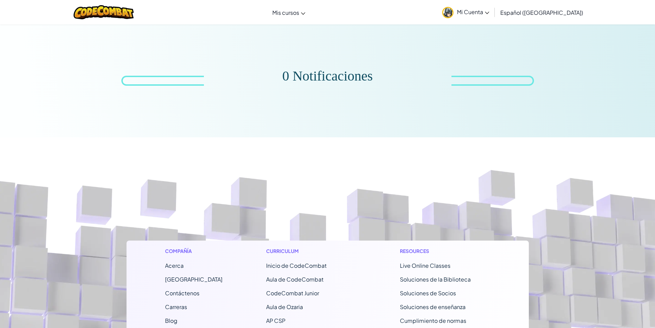
click at [490, 11] on span "Mi Cuenta" at bounding box center [473, 11] width 32 height 7
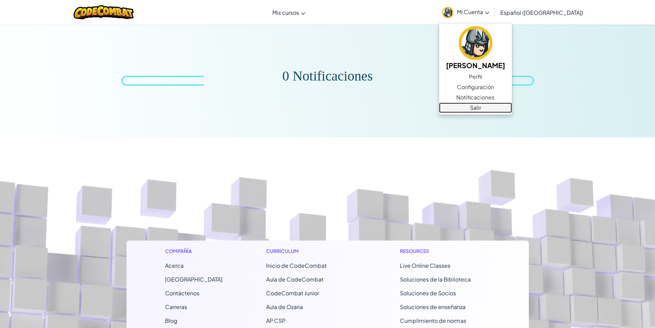
click at [490, 112] on link "Salir" at bounding box center [475, 108] width 73 height 10
